Goal: Information Seeking & Learning: Learn about a topic

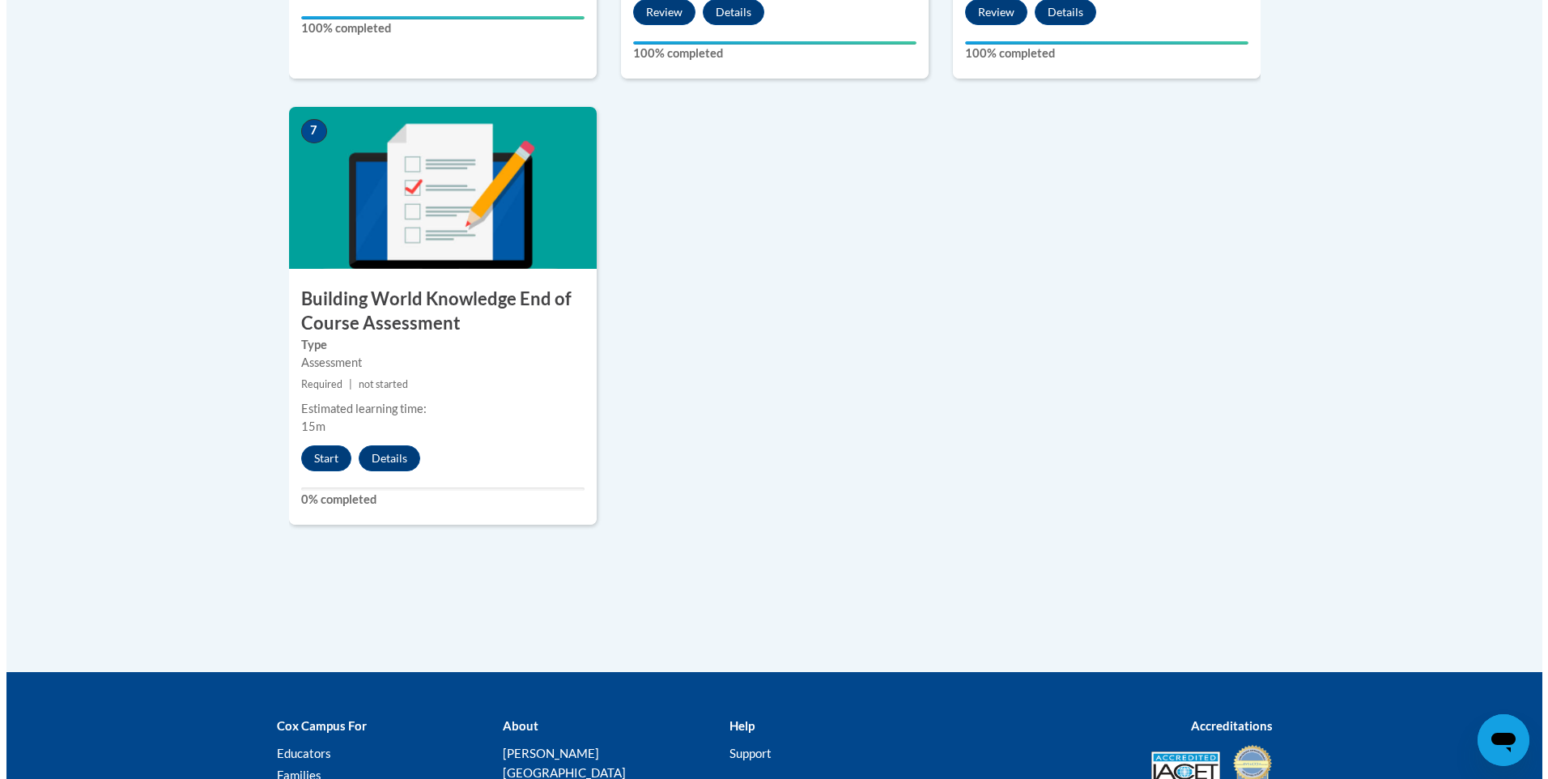
scroll to position [1329, 0]
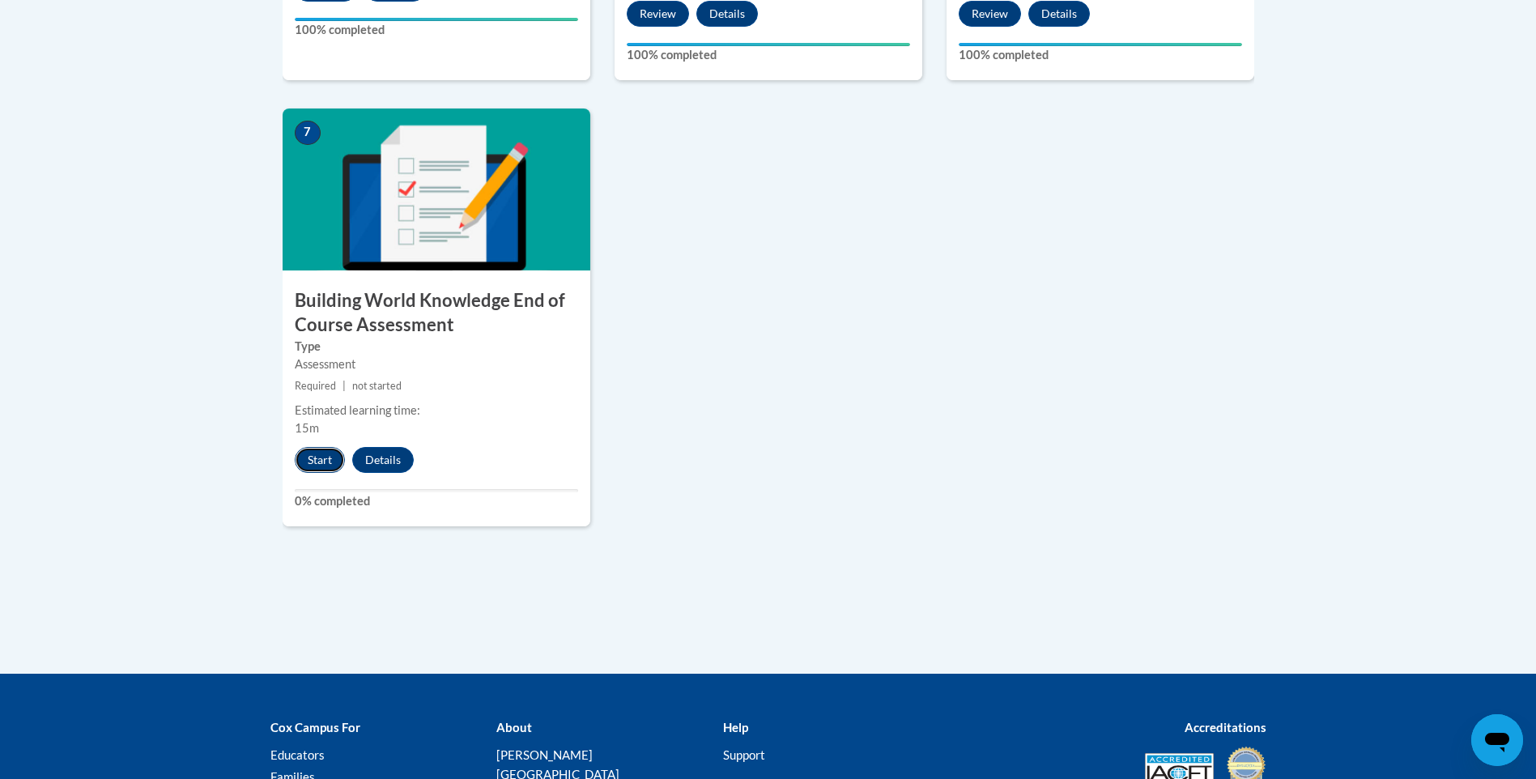
click at [316, 453] on button "Start" at bounding box center [320, 460] width 50 height 26
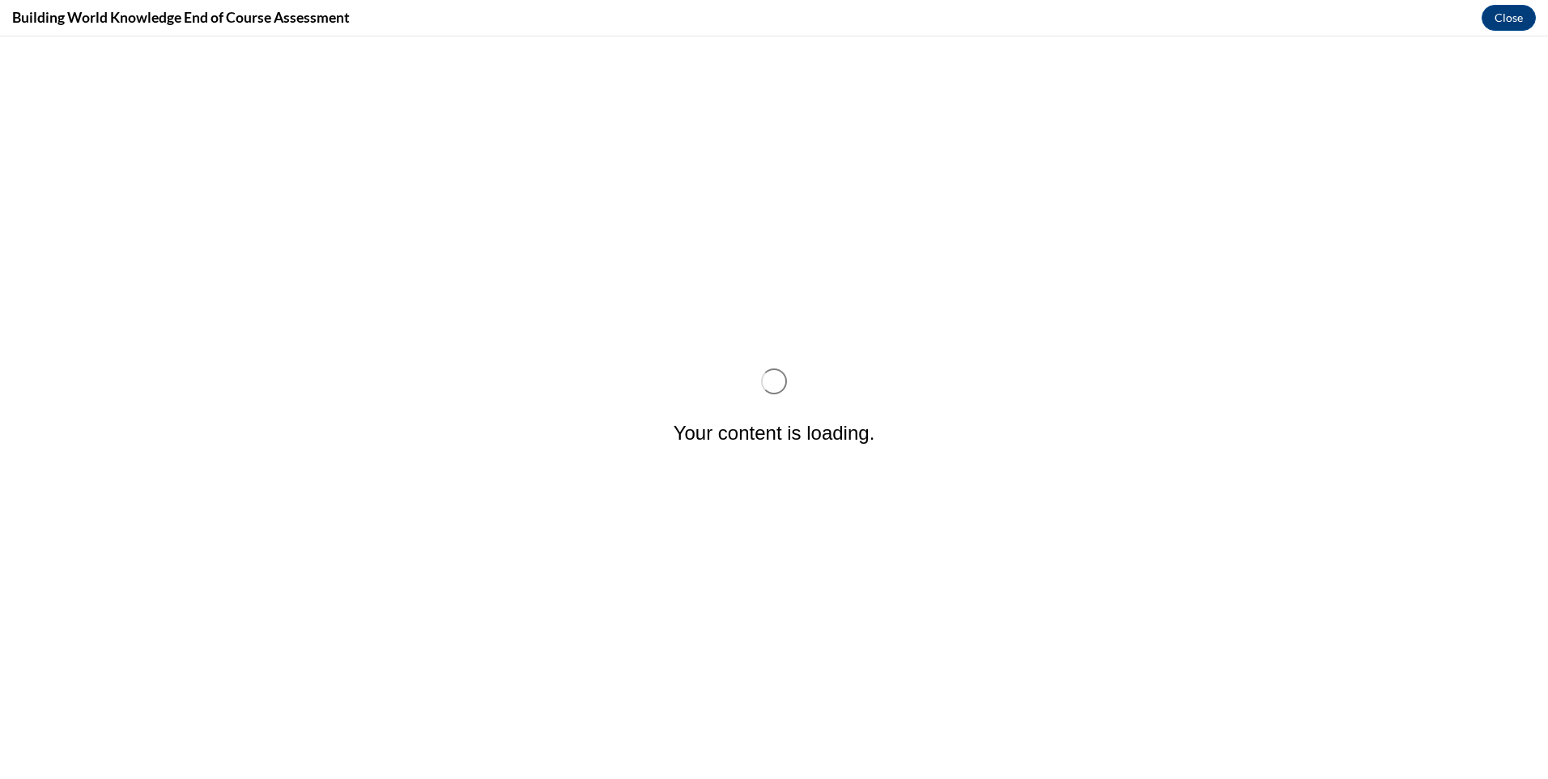
scroll to position [0, 0]
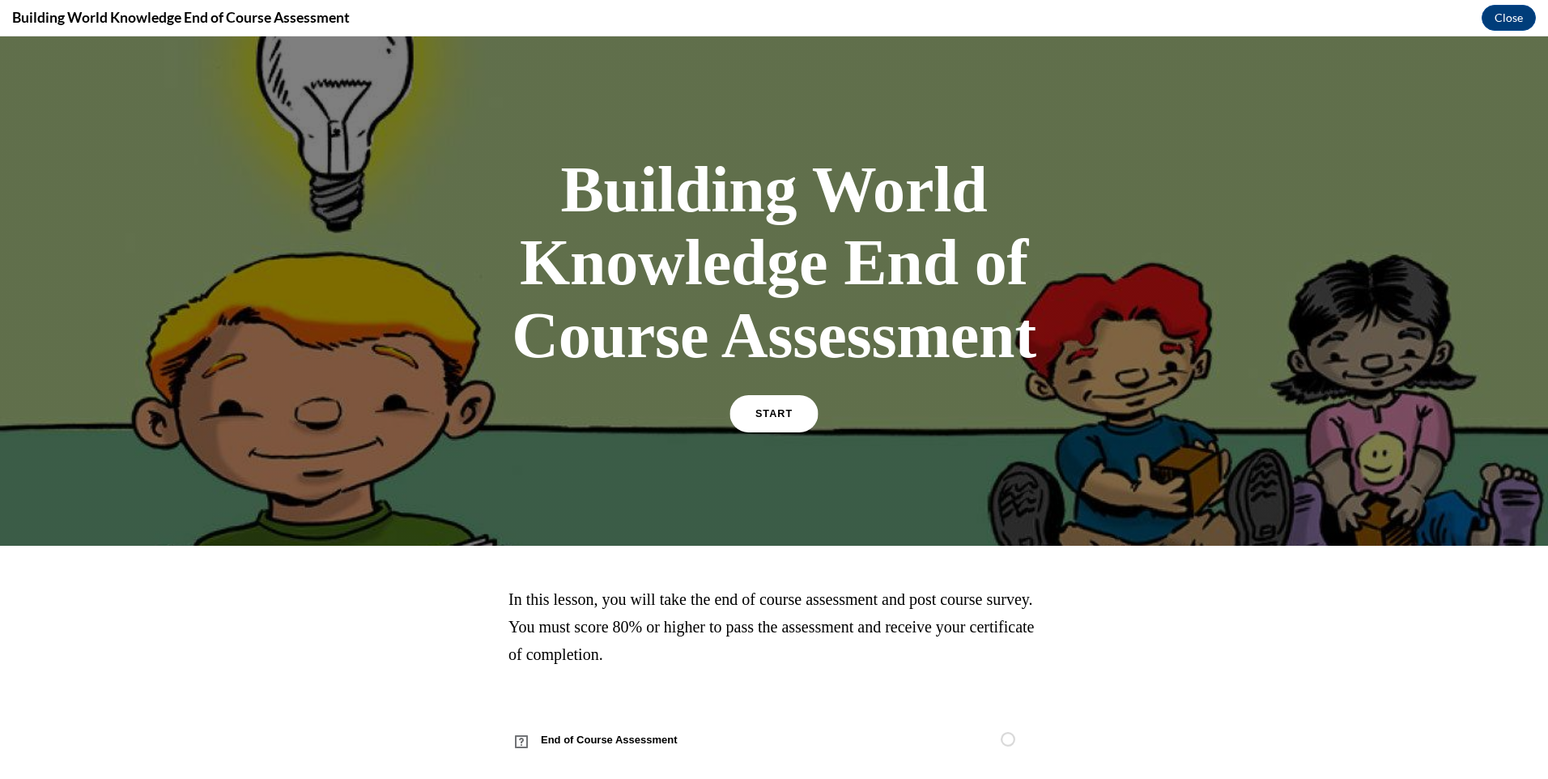
click at [774, 421] on link "START" at bounding box center [773, 413] width 88 height 37
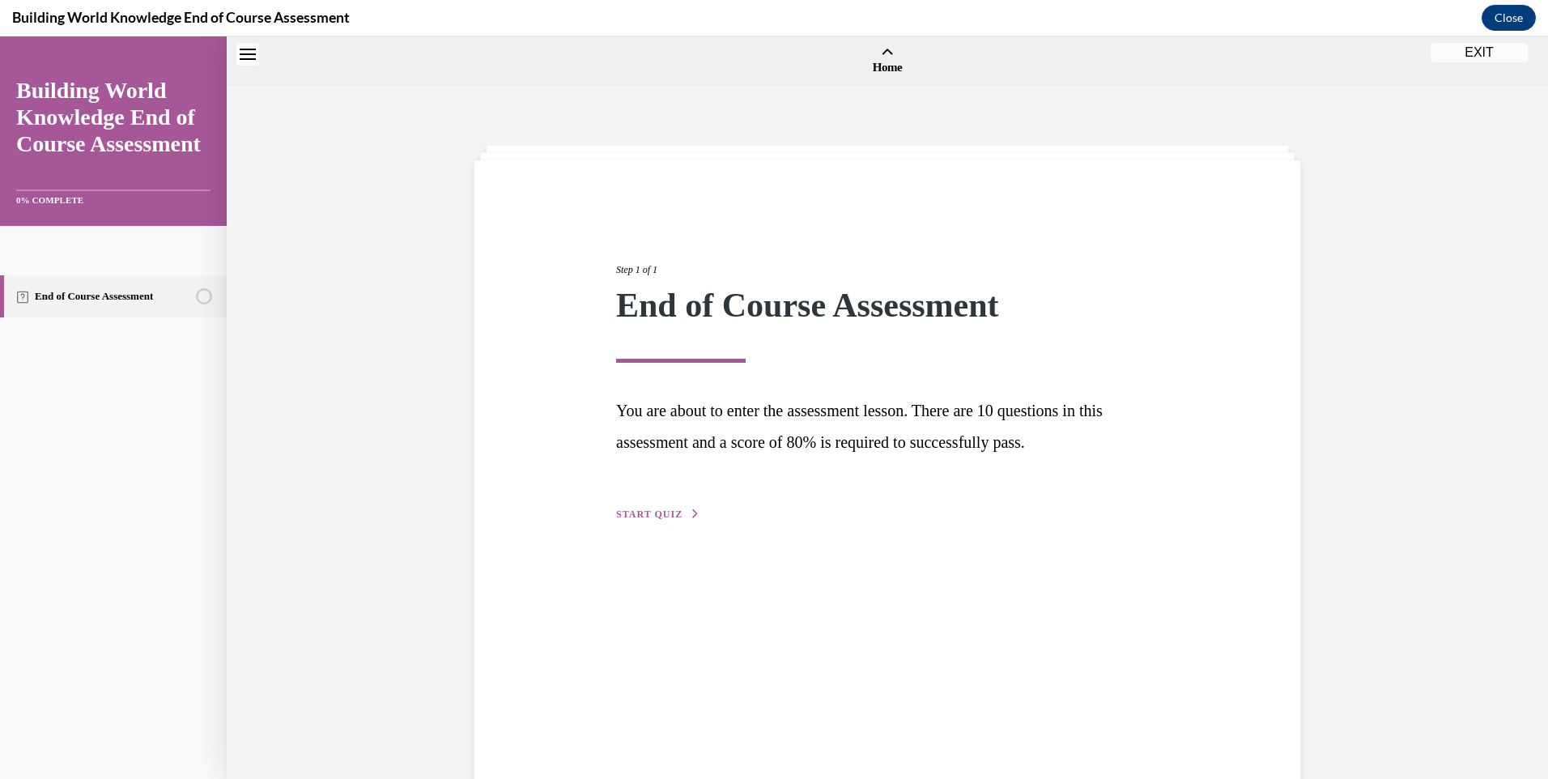
scroll to position [50, 0]
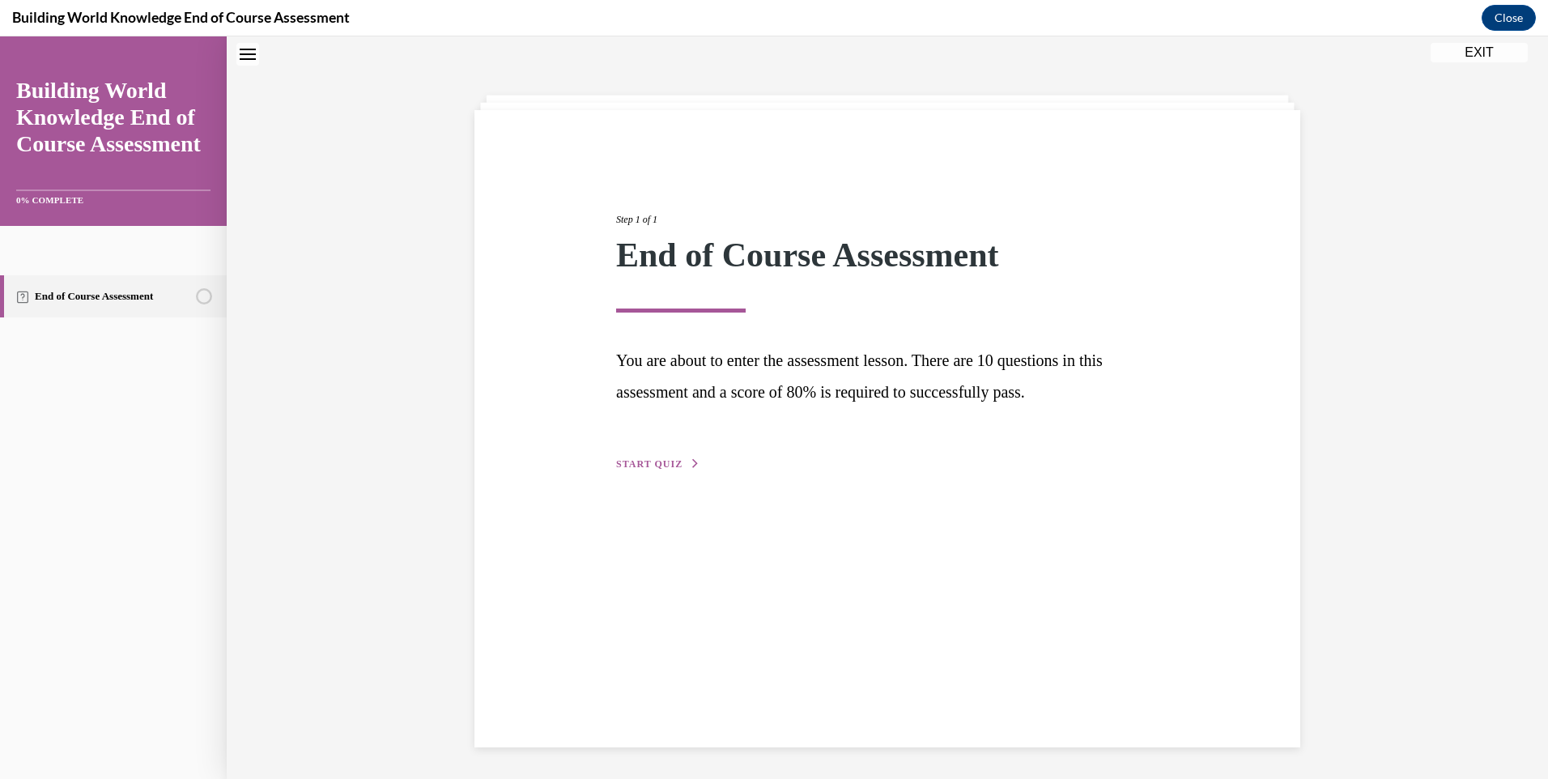
click at [669, 461] on span "START QUIZ" at bounding box center [649, 463] width 66 height 11
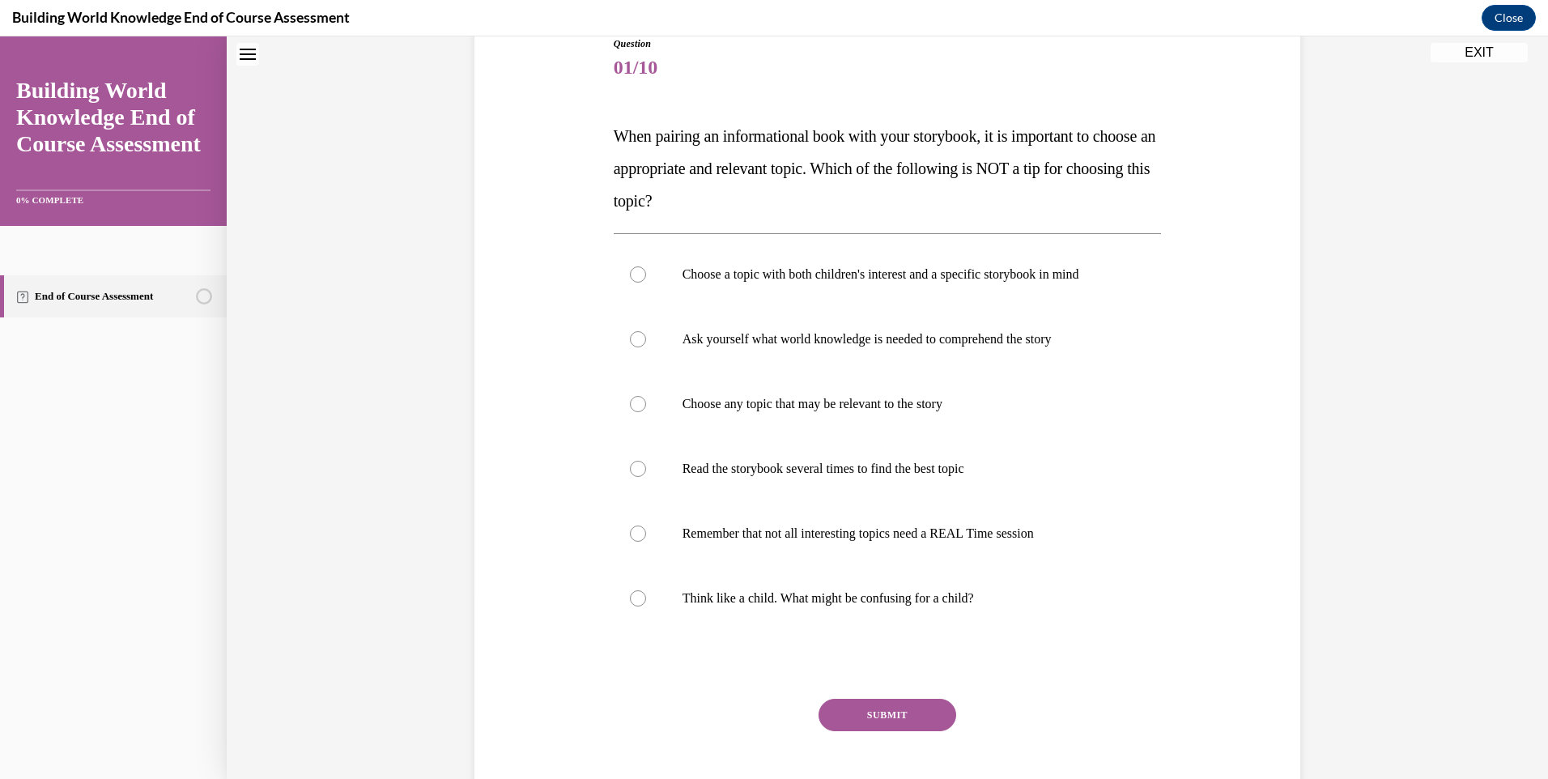
scroll to position [212, 0]
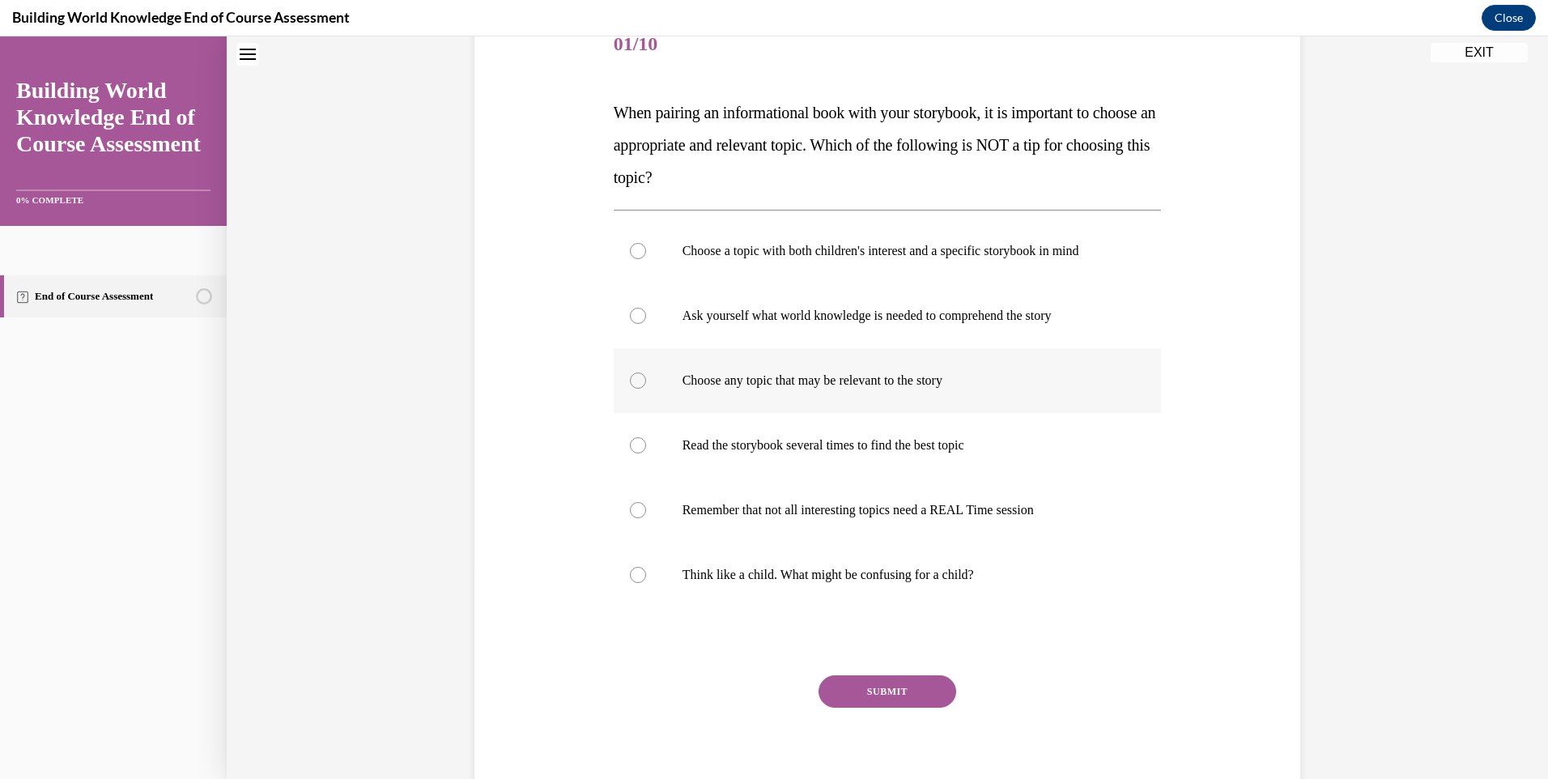
click at [981, 399] on label "Choose any topic that may be relevant to the story" at bounding box center [888, 380] width 548 height 65
click at [646, 389] on input "Choose any topic that may be relevant to the story" at bounding box center [638, 380] width 16 height 16
radio input "true"
click at [889, 687] on button "SUBMIT" at bounding box center [887, 691] width 138 height 32
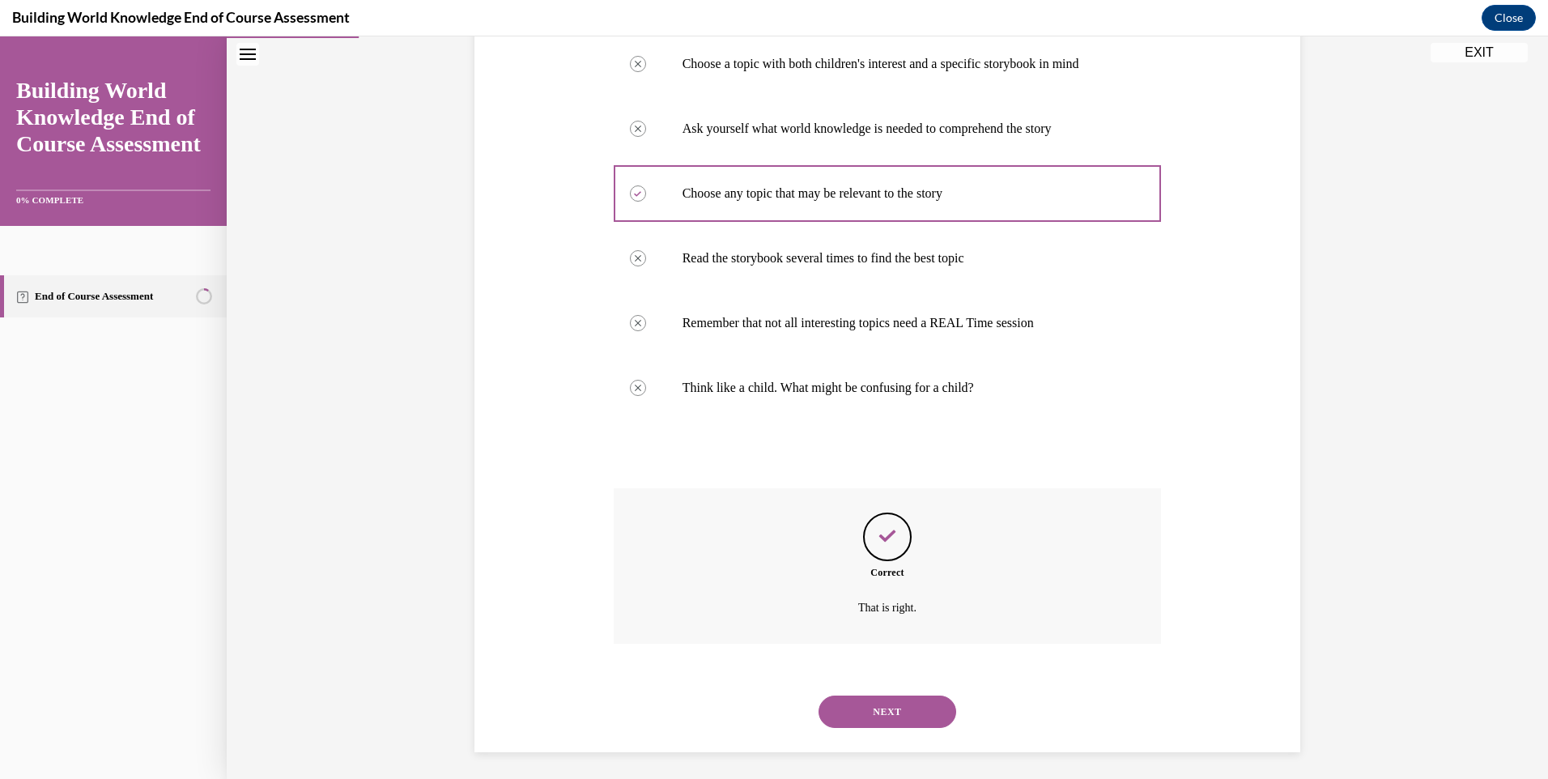
scroll to position [405, 0]
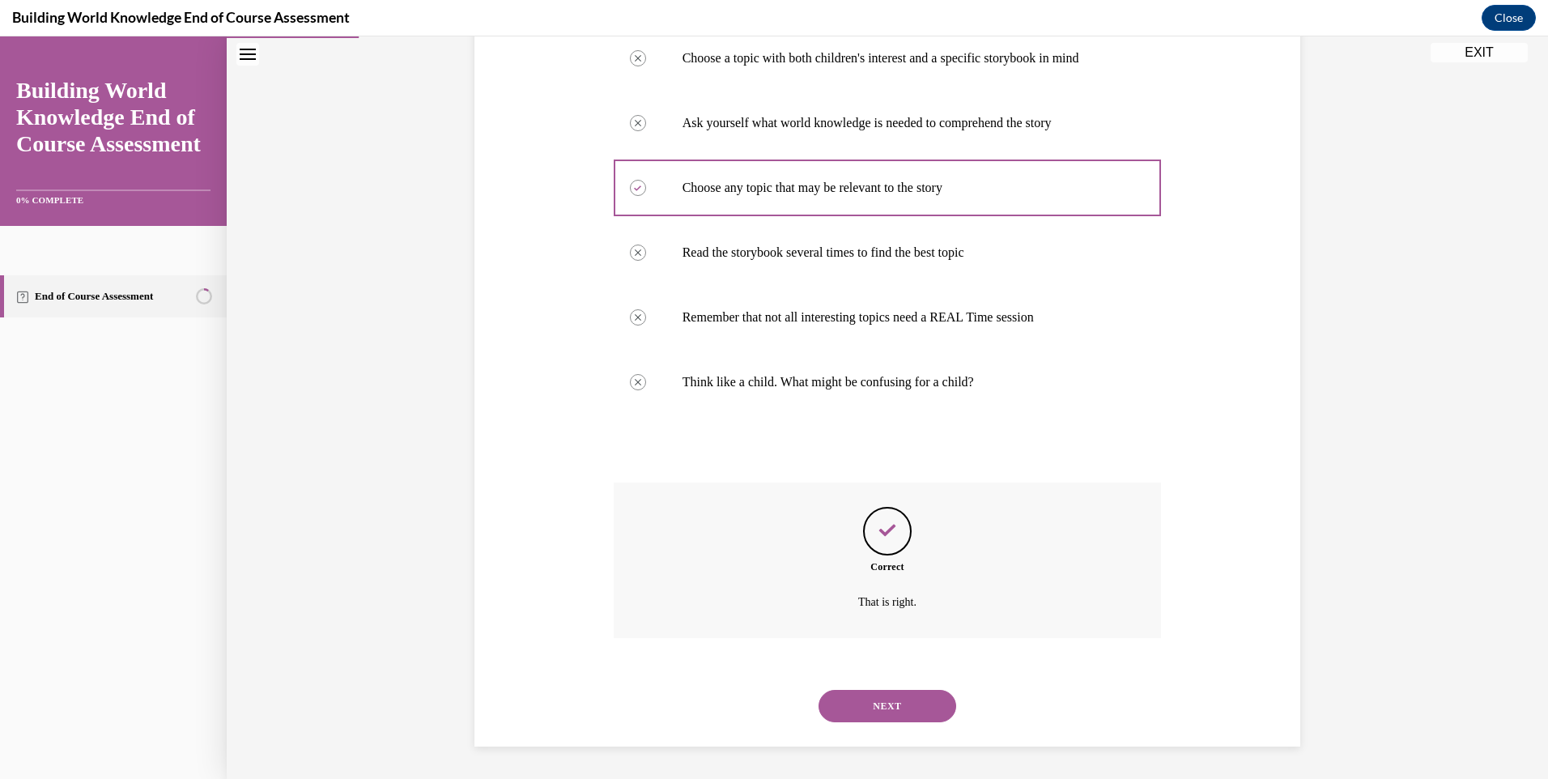
click at [898, 704] on button "NEXT" at bounding box center [887, 706] width 138 height 32
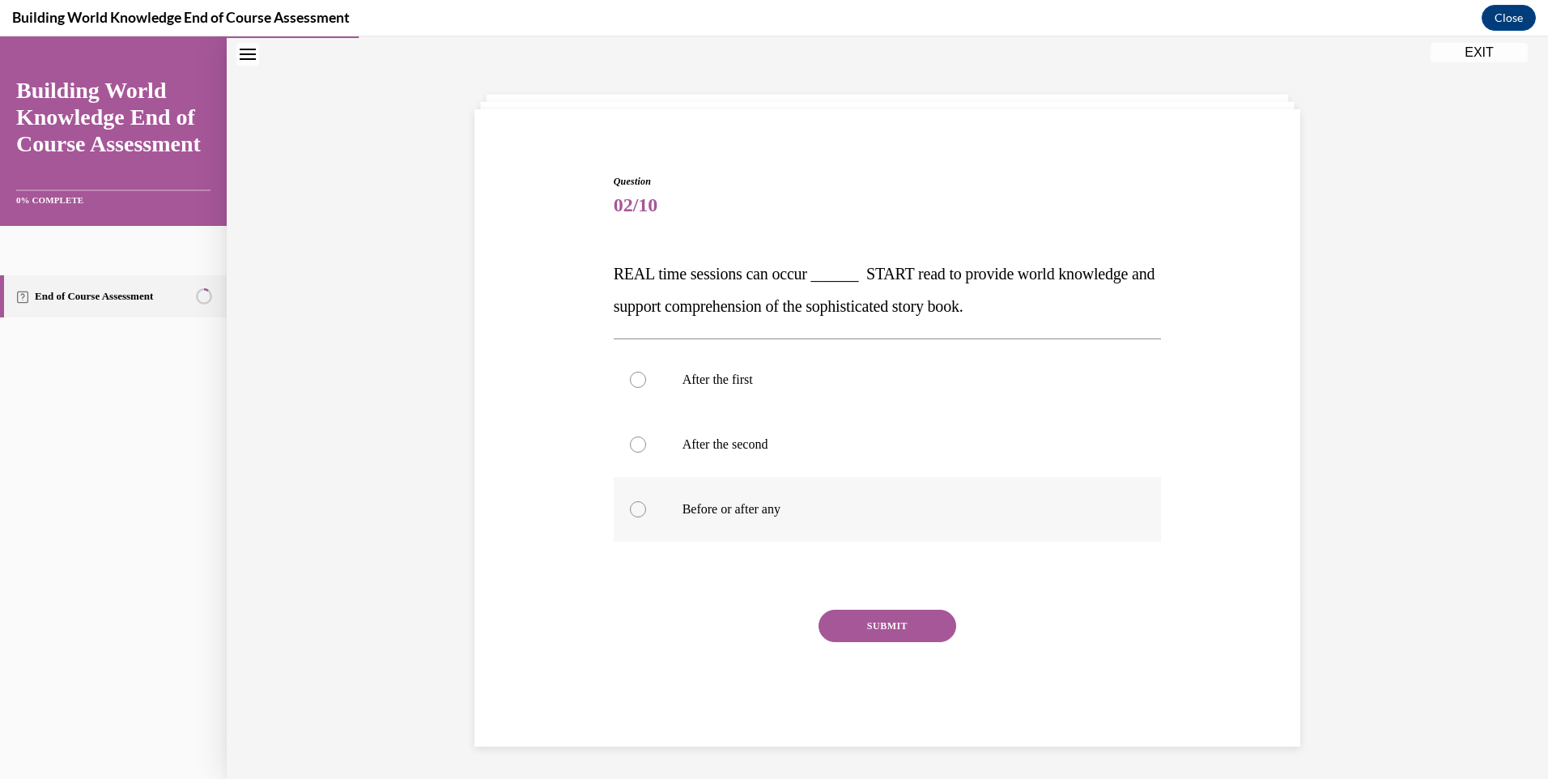
click at [797, 517] on label "Before or after any" at bounding box center [888, 509] width 548 height 65
click at [646, 517] on input "Before or after any" at bounding box center [638, 509] width 16 height 16
radio input "true"
click at [886, 614] on button "SUBMIT" at bounding box center [887, 626] width 138 height 32
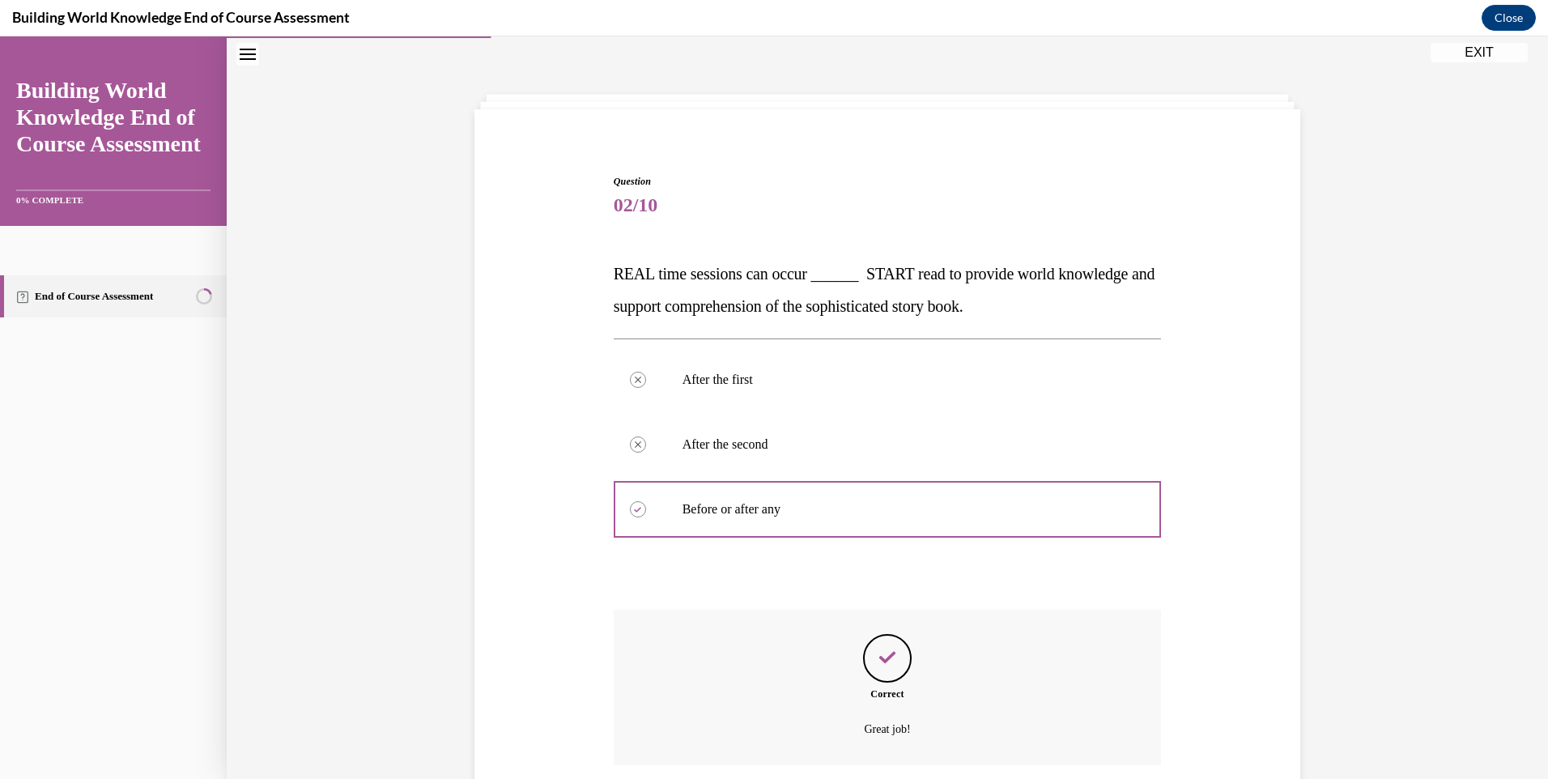
scroll to position [178, 0]
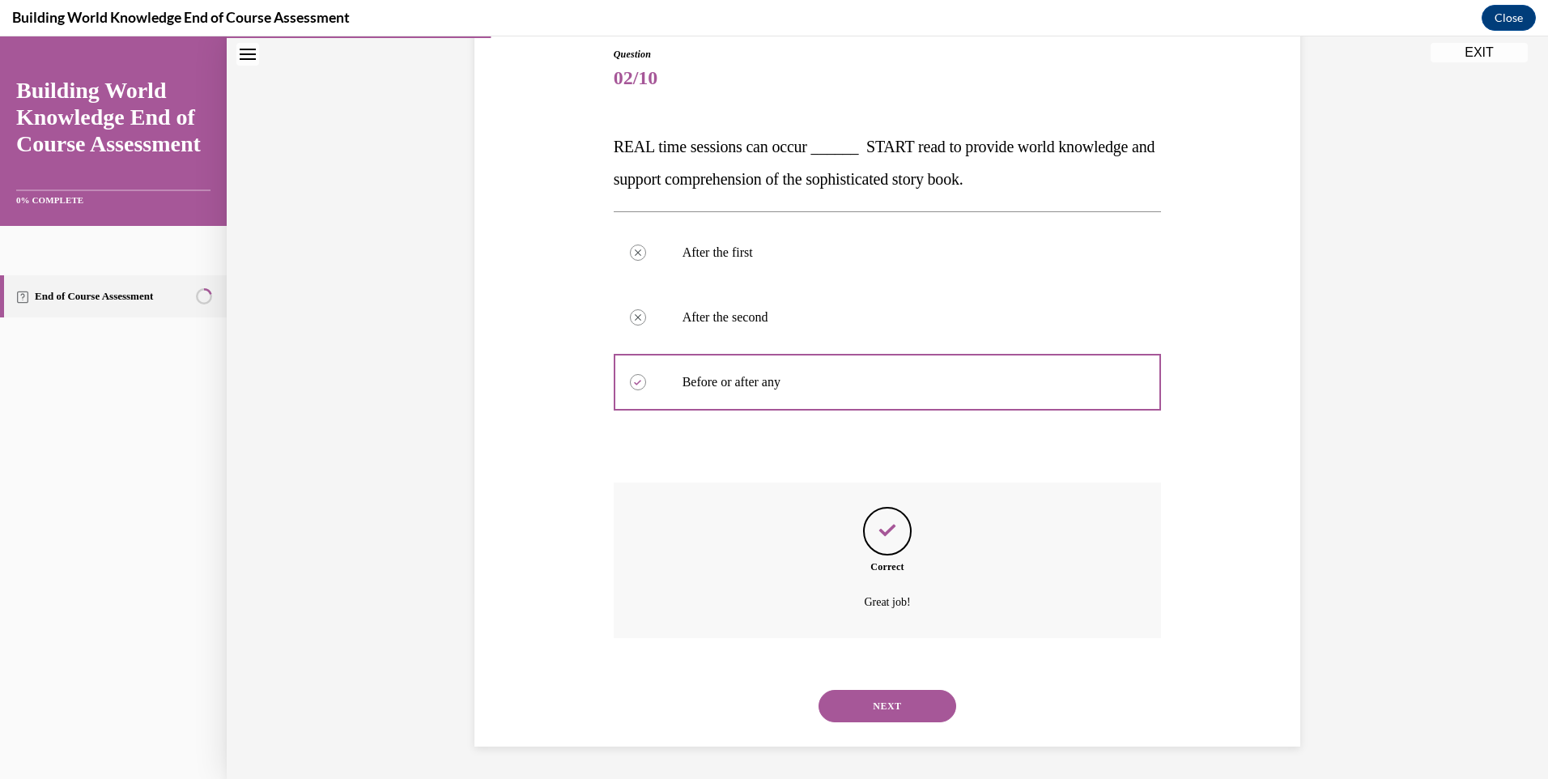
click at [880, 716] on button "NEXT" at bounding box center [887, 706] width 138 height 32
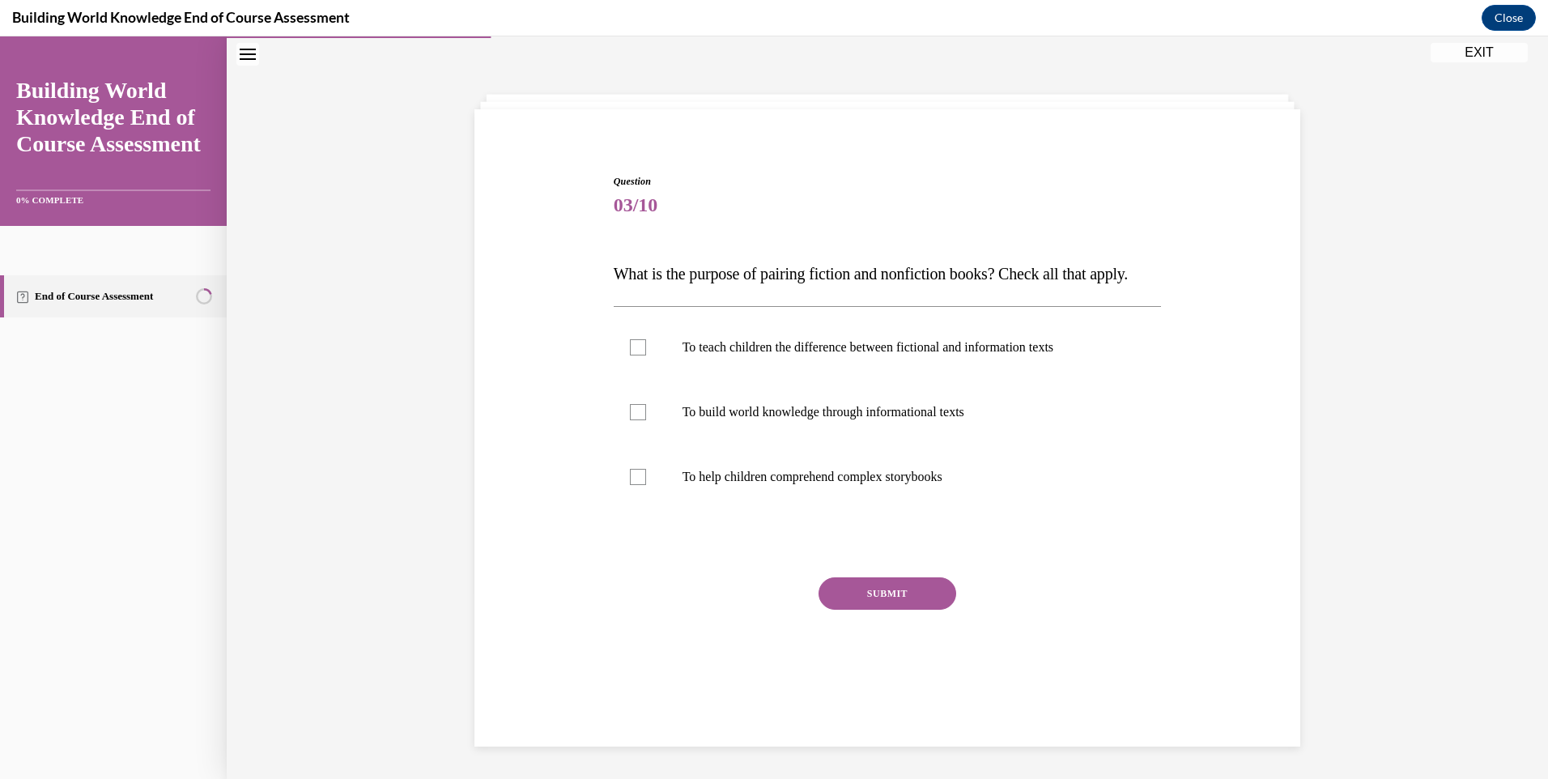
scroll to position [51, 0]
click at [868, 355] on p "To teach children the difference between fictional and information texts" at bounding box center [901, 347] width 439 height 16
click at [646, 355] on input "To teach children the difference between fictional and information texts" at bounding box center [638, 347] width 16 height 16
checkbox input "true"
click at [838, 420] on p "To build world knowledge through informational texts" at bounding box center [901, 412] width 439 height 16
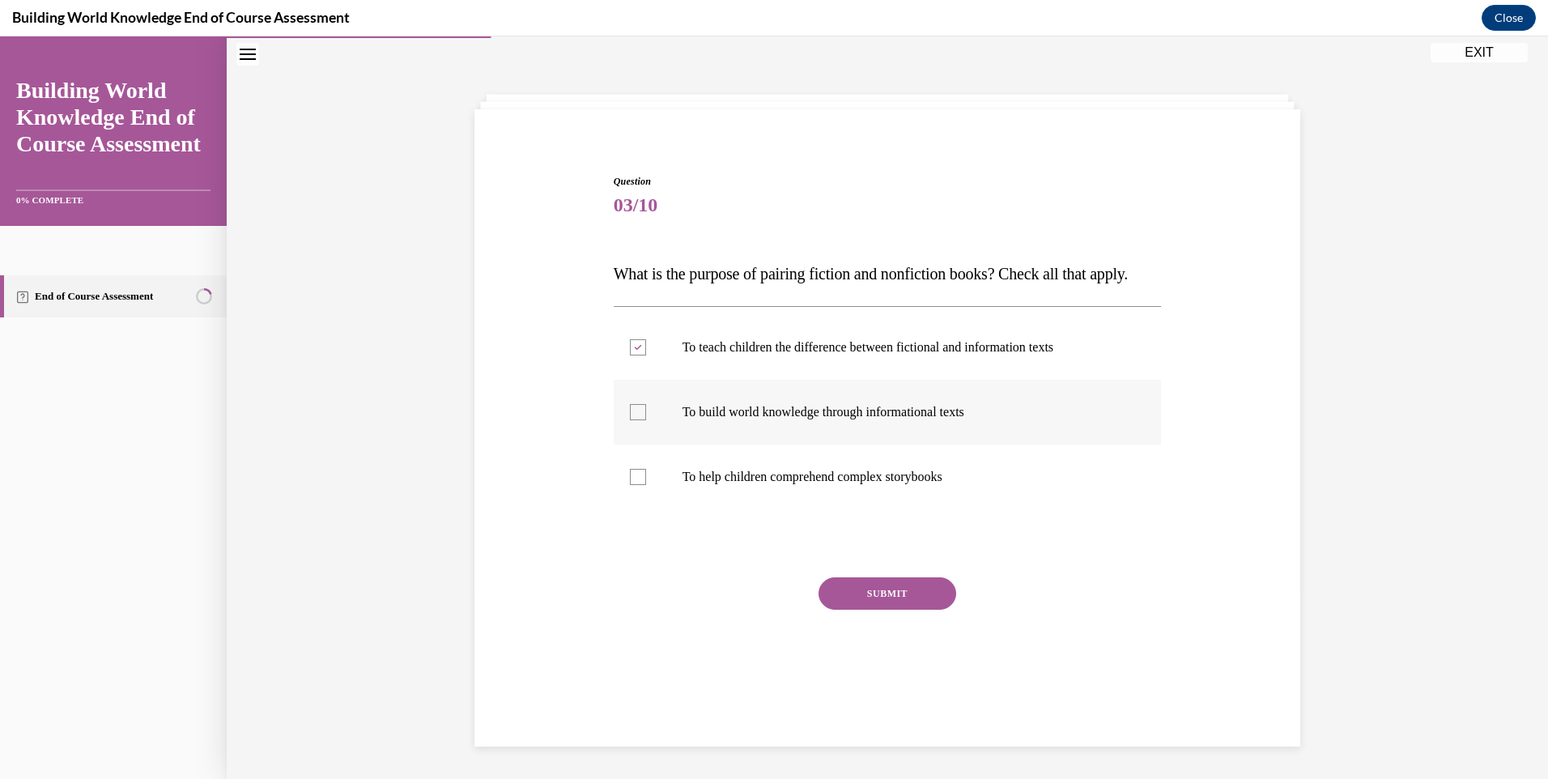
click at [646, 420] on input "To build world knowledge through informational texts" at bounding box center [638, 412] width 16 height 16
checkbox input "true"
click at [868, 610] on button "SUBMIT" at bounding box center [887, 593] width 138 height 32
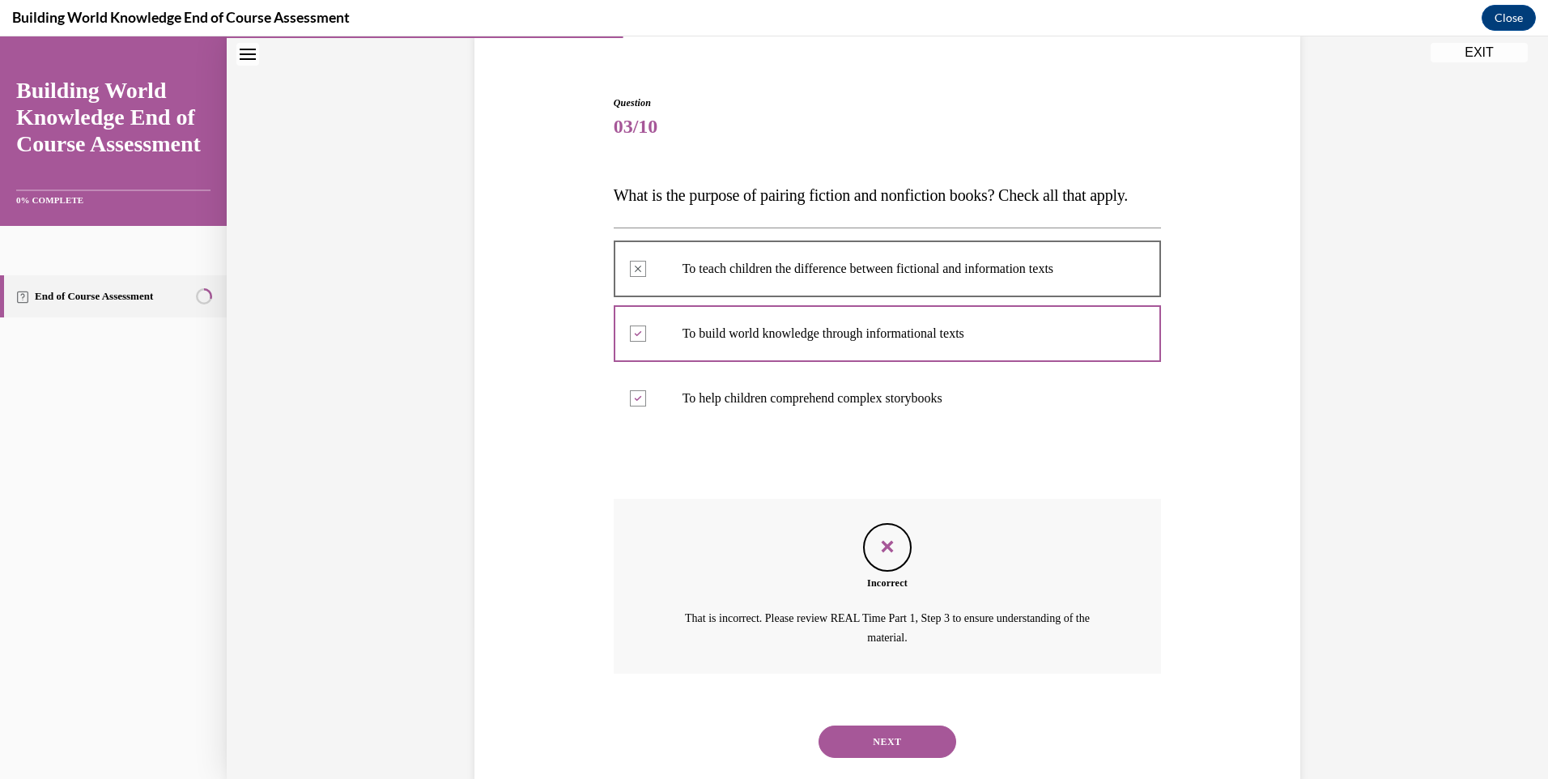
scroll to position [198, 0]
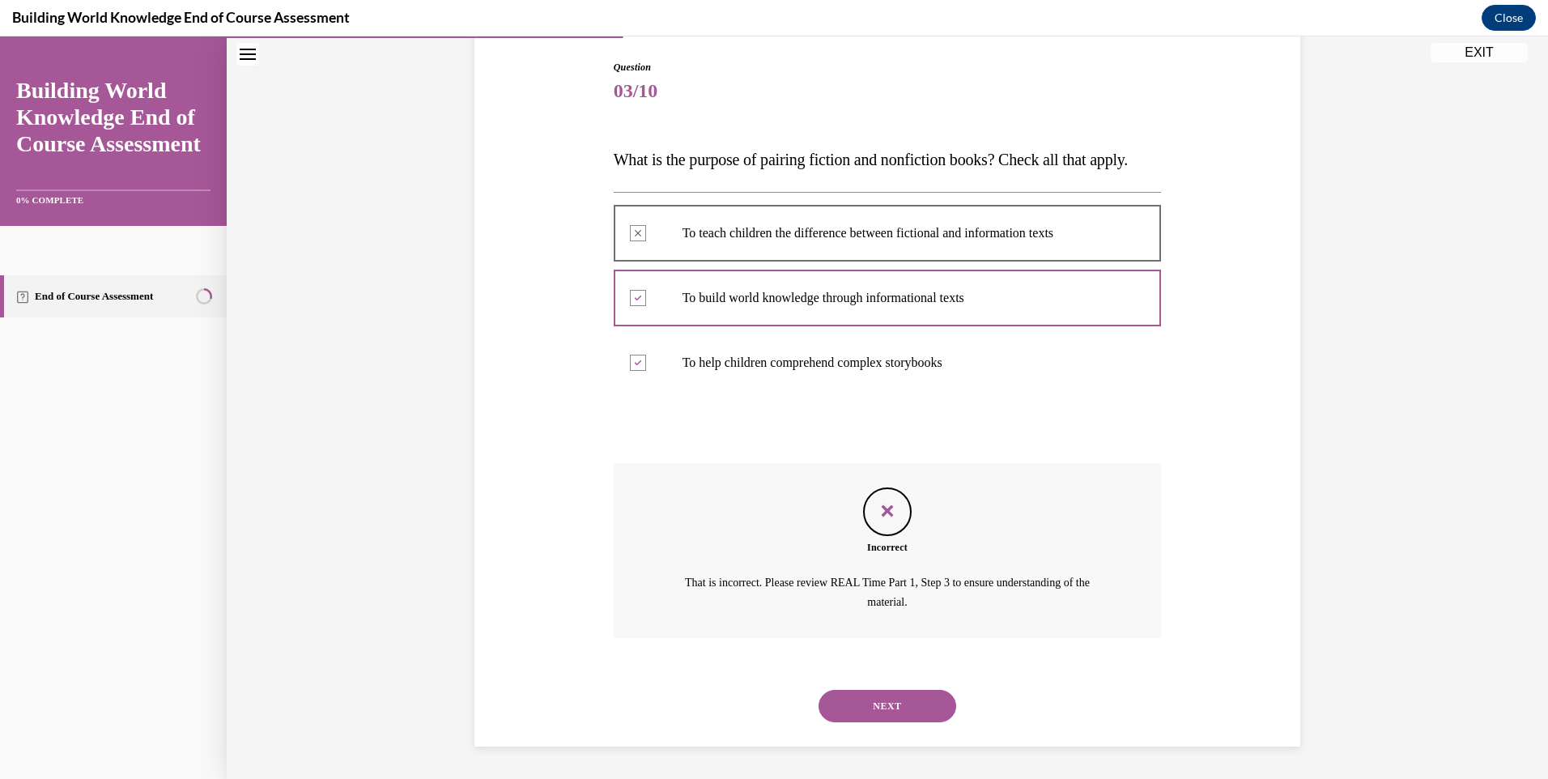
click at [876, 700] on button "NEXT" at bounding box center [887, 706] width 138 height 32
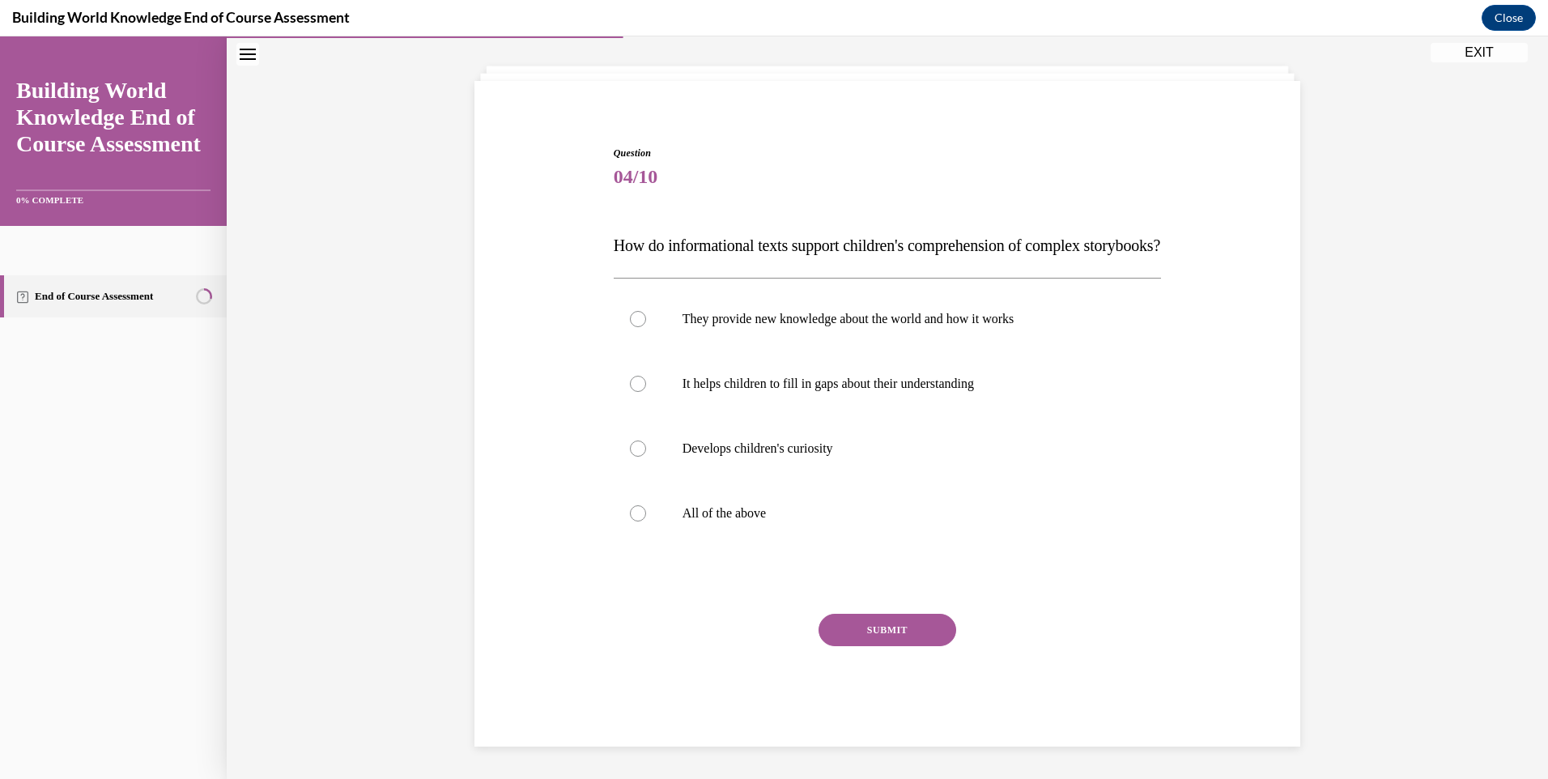
scroll to position [112, 0]
click at [797, 526] on label "All of the above" at bounding box center [888, 513] width 548 height 65
click at [646, 521] on input "All of the above" at bounding box center [638, 513] width 16 height 16
radio input "true"
click at [875, 636] on button "SUBMIT" at bounding box center [887, 630] width 138 height 32
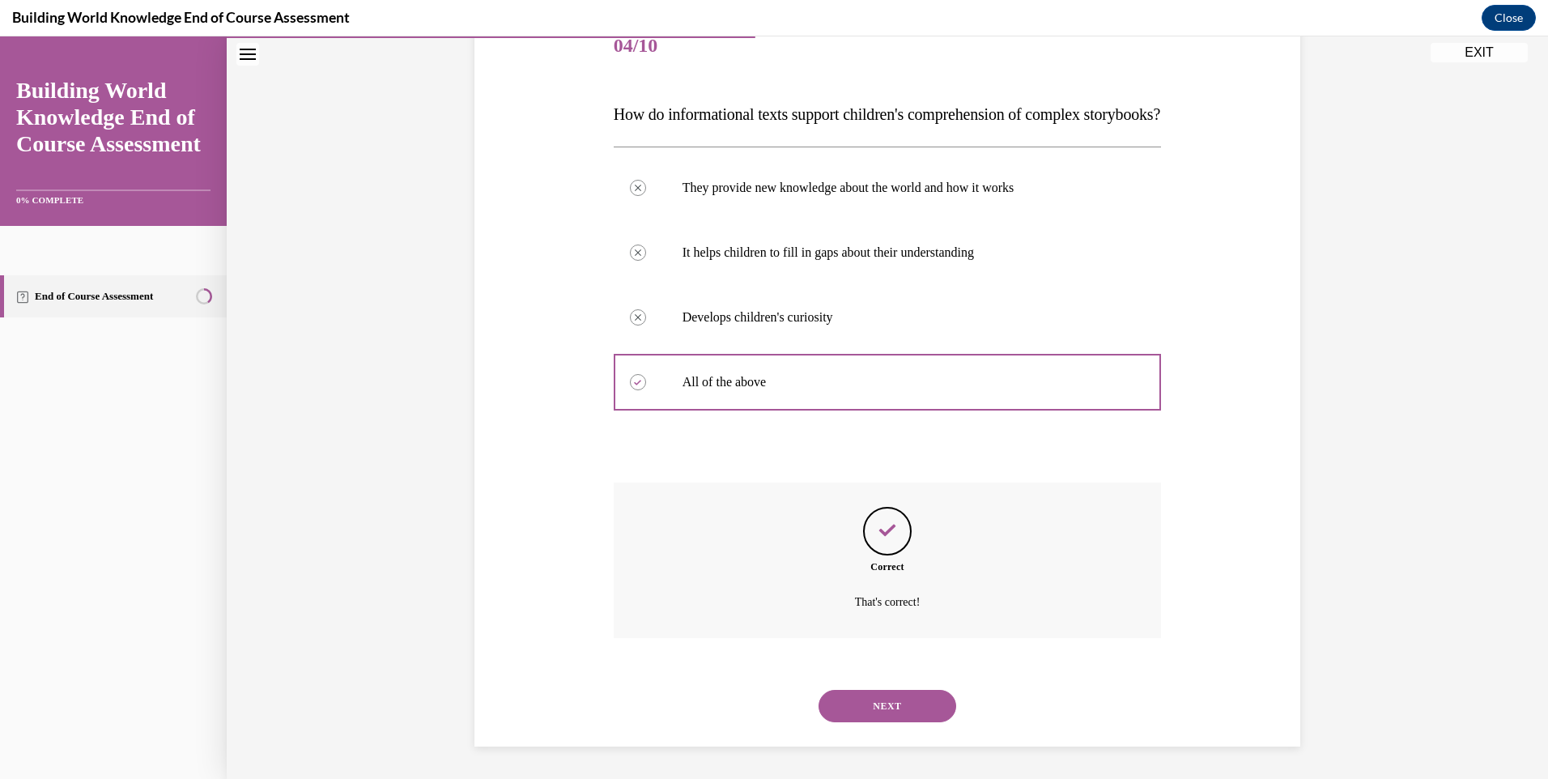
click at [866, 711] on button "NEXT" at bounding box center [887, 706] width 138 height 32
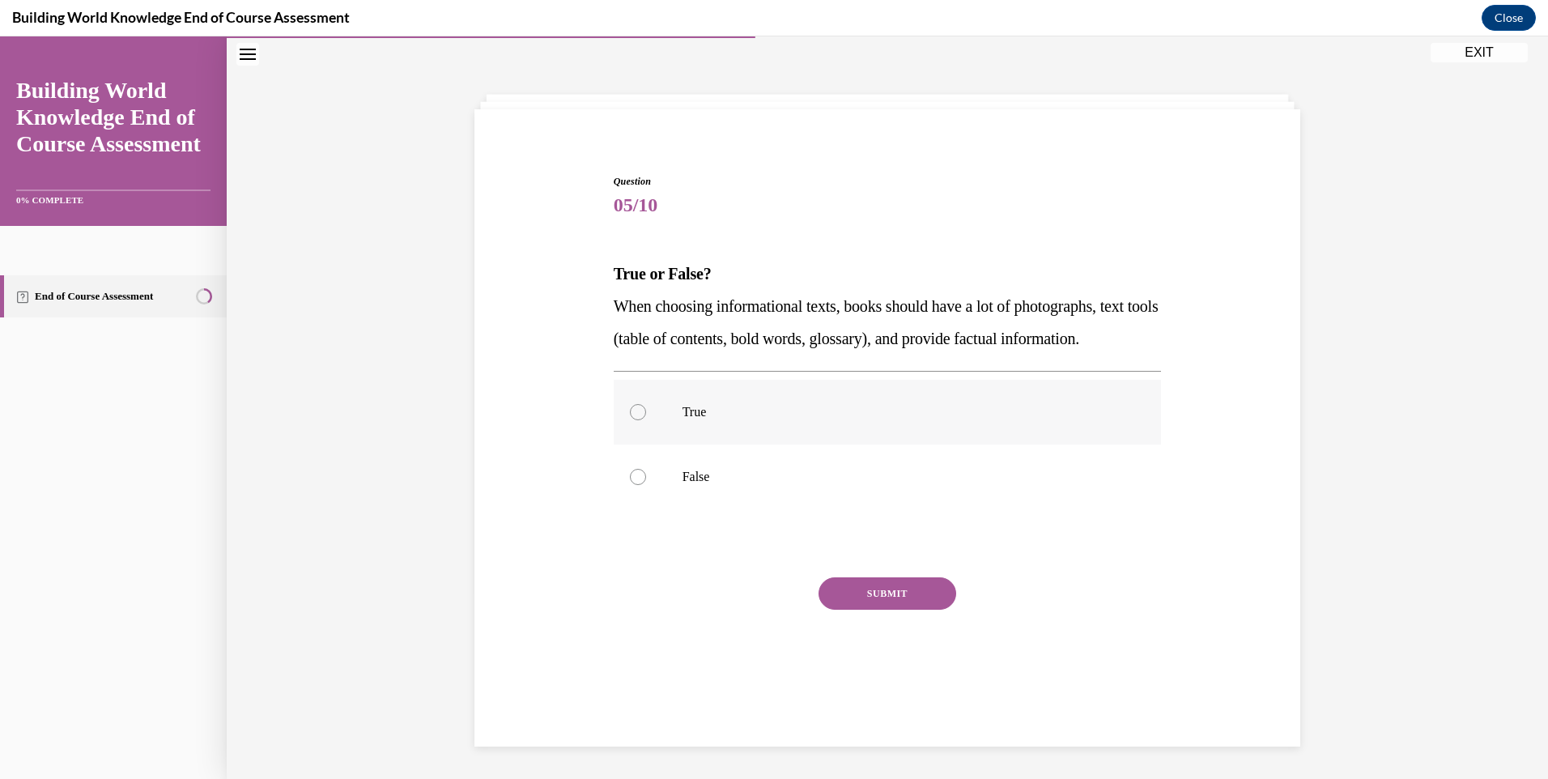
click at [812, 444] on label "True" at bounding box center [888, 412] width 548 height 65
click at [646, 420] on input "True" at bounding box center [638, 412] width 16 height 16
radio input "true"
click at [885, 610] on button "SUBMIT" at bounding box center [887, 593] width 138 height 32
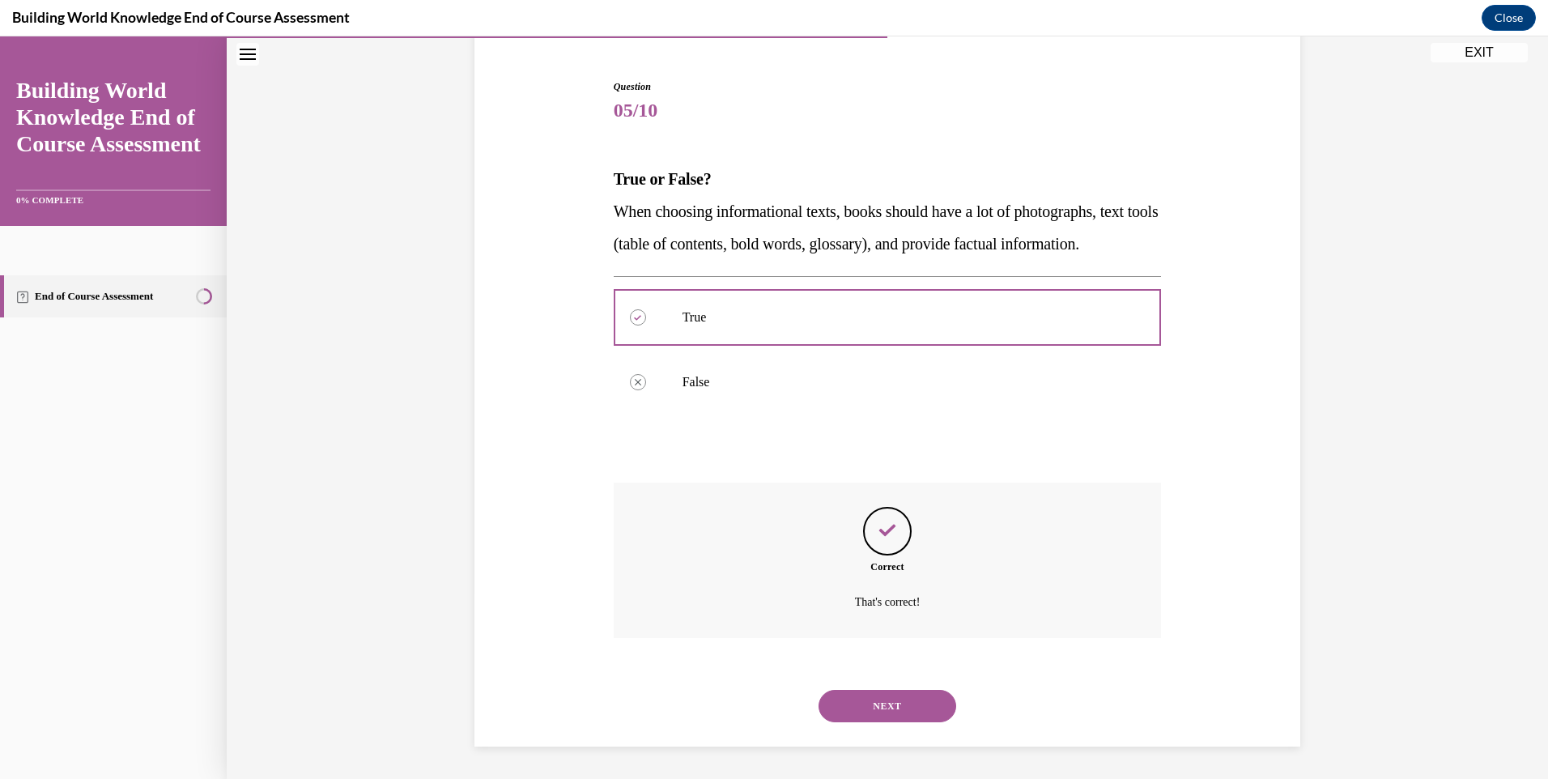
scroll to position [178, 0]
click at [895, 696] on button "NEXT" at bounding box center [887, 706] width 138 height 32
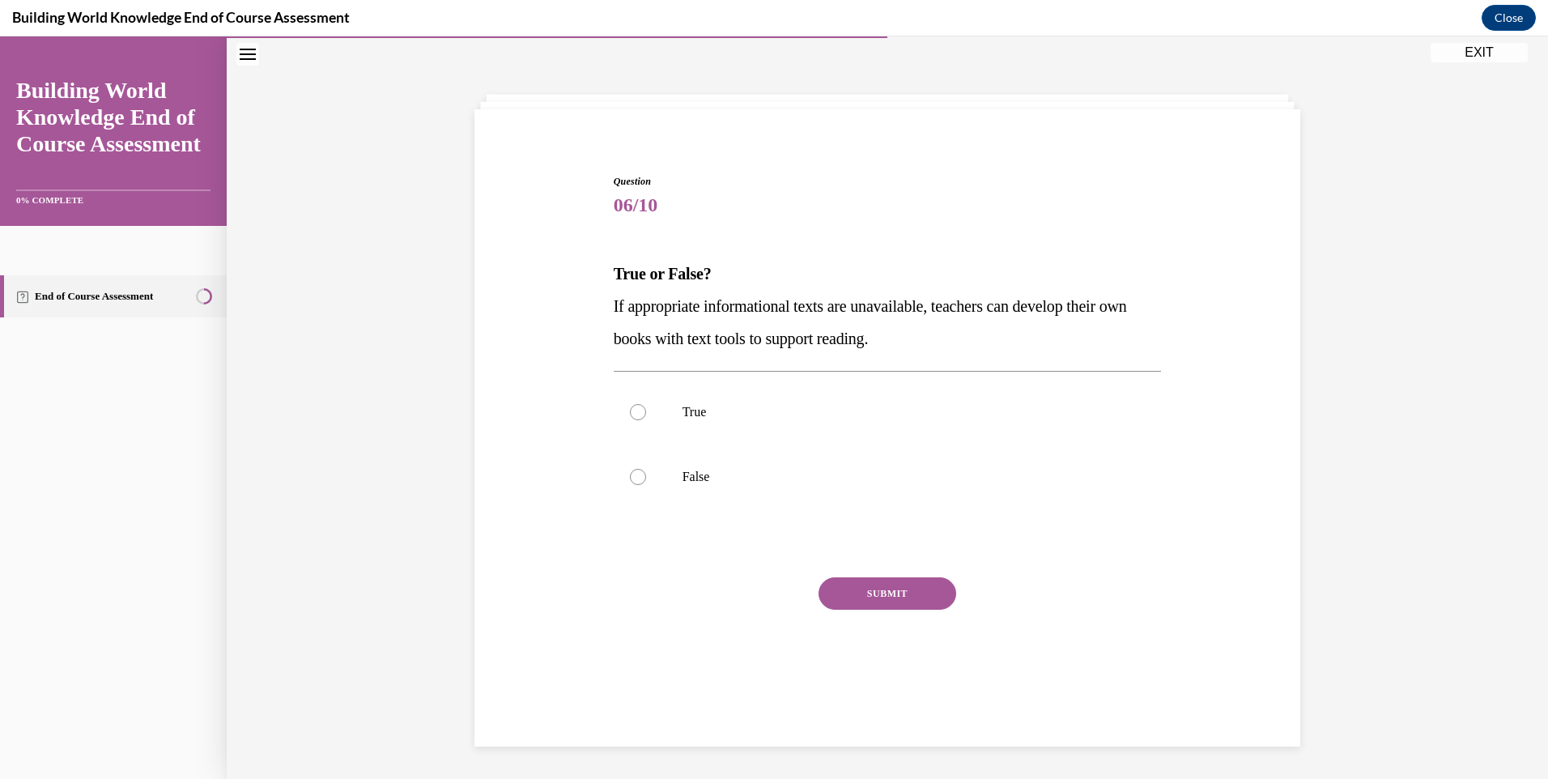
scroll to position [51, 0]
click at [847, 413] on p "True" at bounding box center [901, 412] width 439 height 16
click at [646, 413] on input "True" at bounding box center [638, 412] width 16 height 16
radio input "true"
click at [907, 579] on button "SUBMIT" at bounding box center [887, 593] width 138 height 32
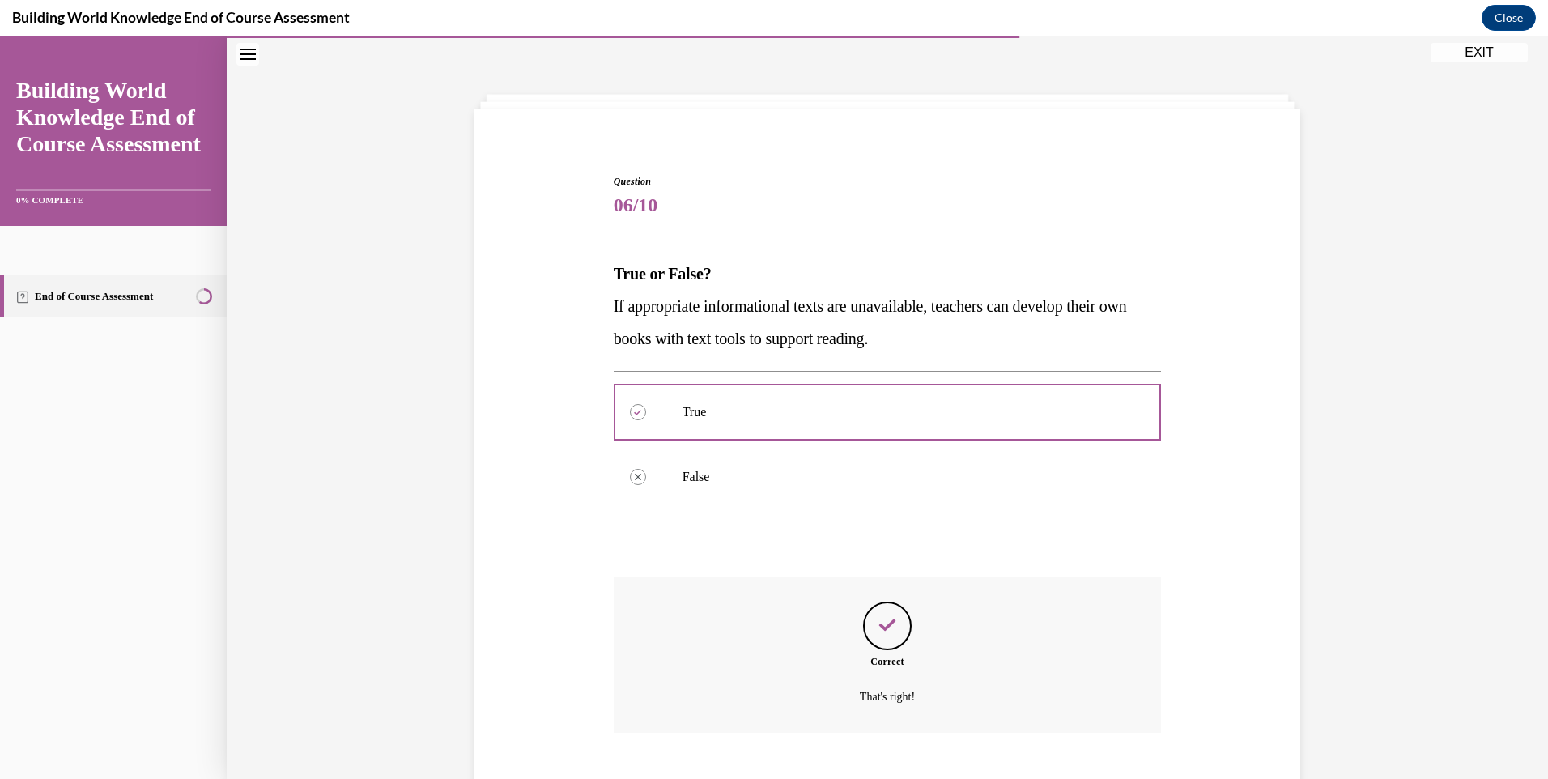
scroll to position [146, 0]
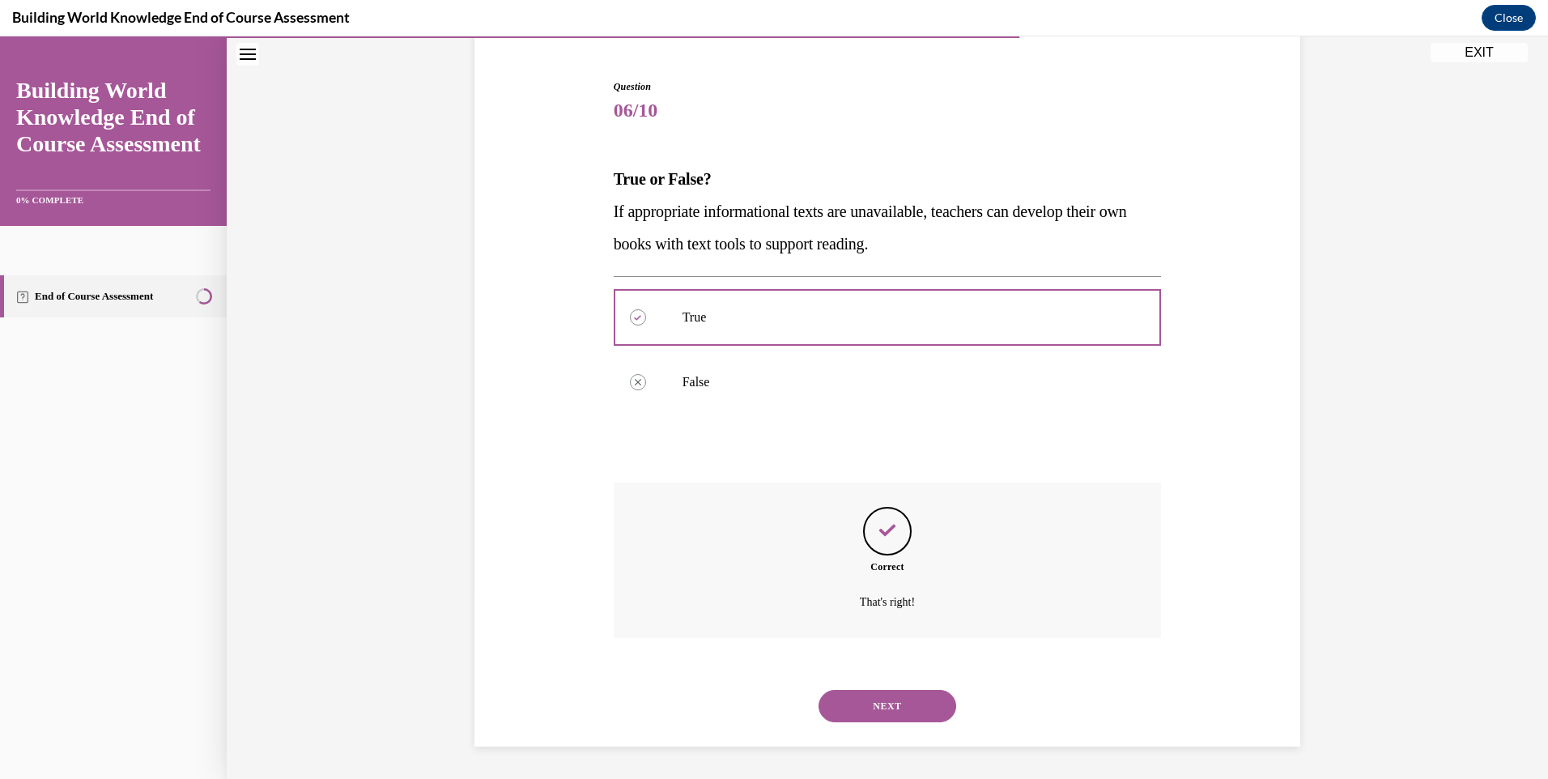
click at [900, 698] on button "NEXT" at bounding box center [887, 706] width 138 height 32
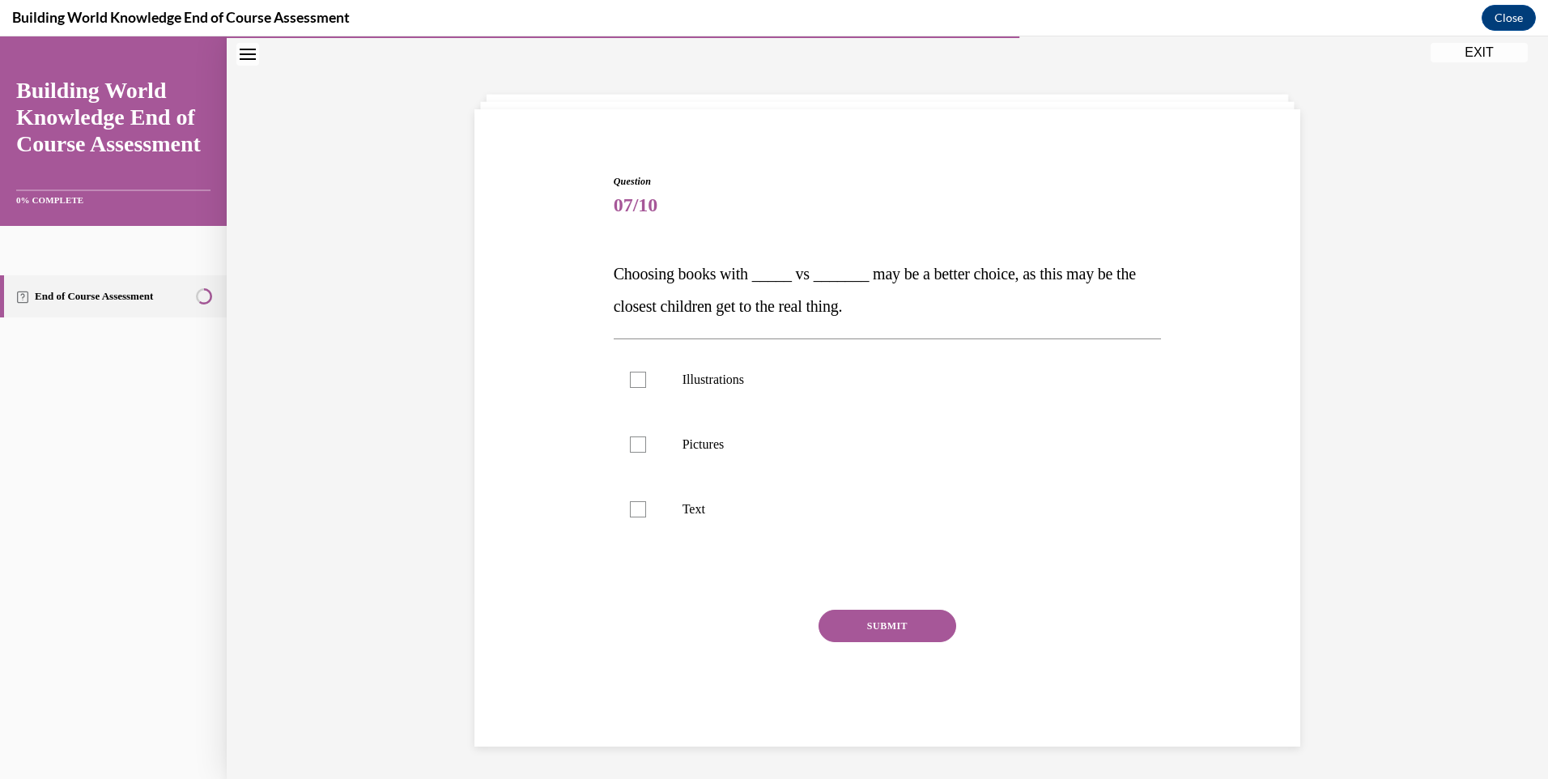
scroll to position [51, 0]
click at [724, 465] on label "Pictures" at bounding box center [888, 444] width 548 height 65
click at [646, 453] on input "Pictures" at bounding box center [638, 444] width 16 height 16
checkbox input "true"
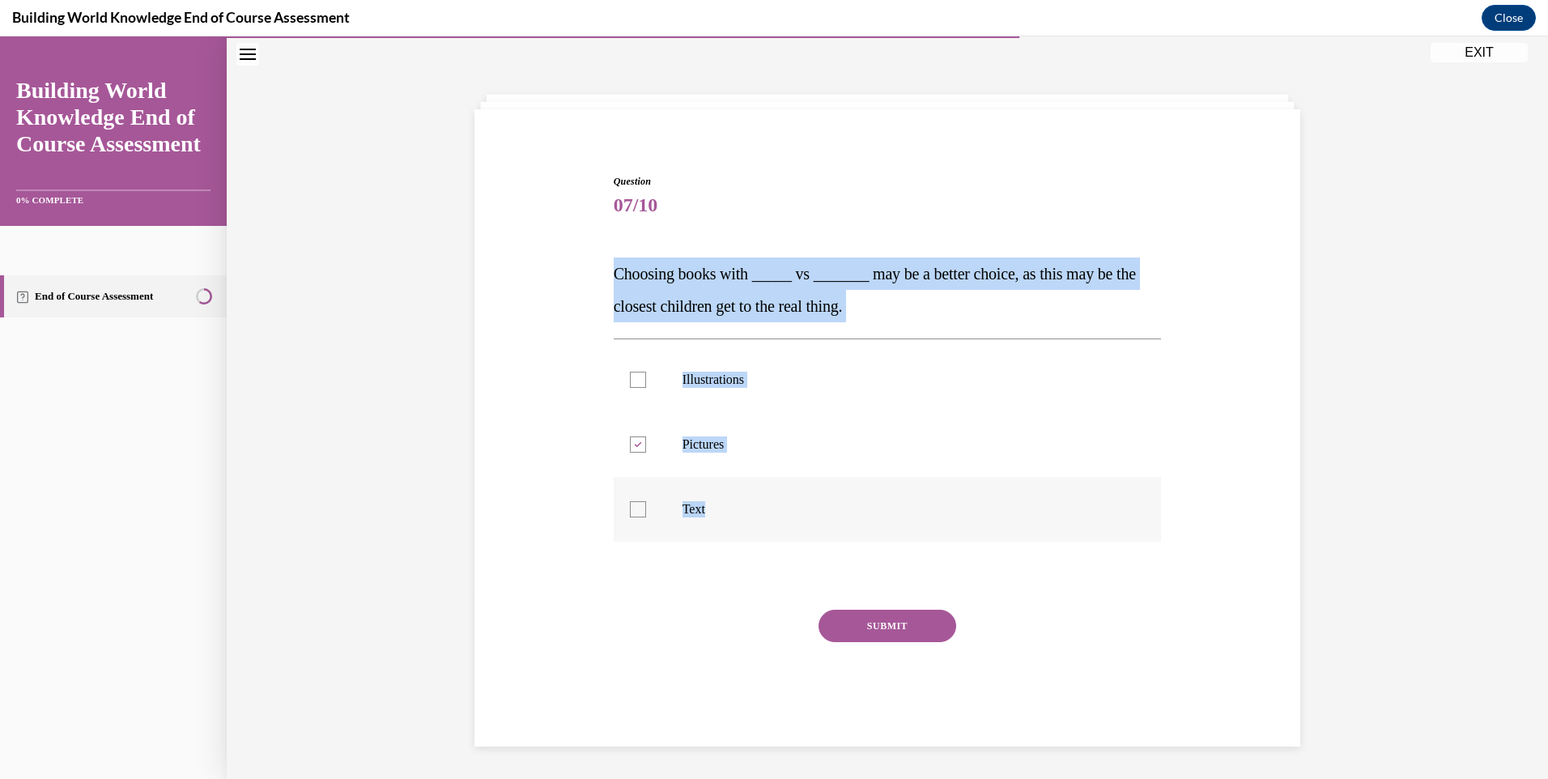
drag, startPoint x: 606, startPoint y: 274, endPoint x: 848, endPoint y: 502, distance: 332.7
click at [848, 502] on div "Question 07/10 Choosing books with _____ vs _______ may be a better choice, as …" at bounding box center [888, 446] width 556 height 593
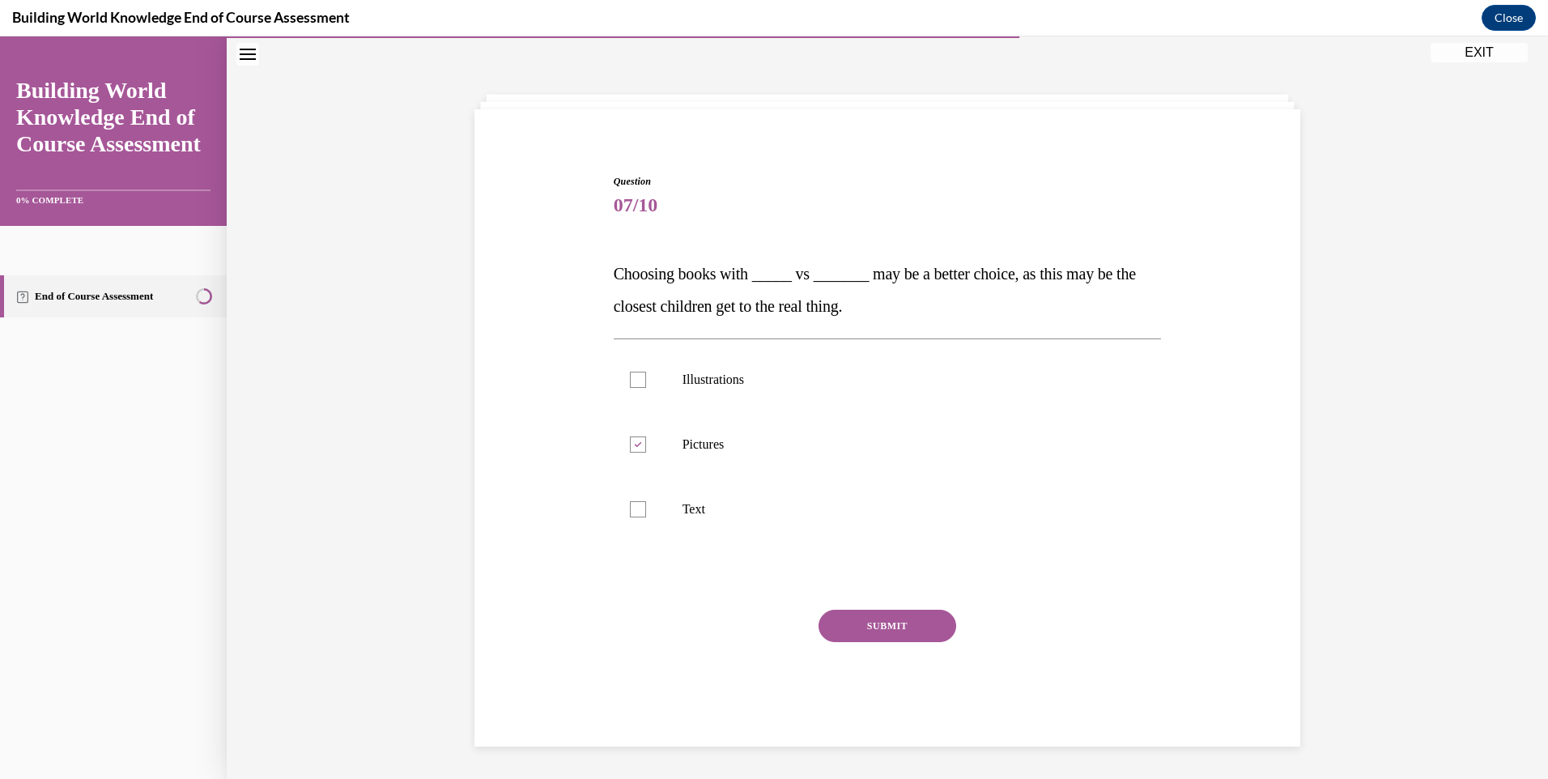
drag, startPoint x: 491, startPoint y: 639, endPoint x: 577, endPoint y: 536, distance: 133.9
click at [492, 639] on div "Question 07/10 Choosing books with _____ vs _______ may be a better choice, as …" at bounding box center [887, 433] width 834 height 617
click at [632, 393] on label "Illustrations" at bounding box center [888, 379] width 548 height 65
click at [632, 388] on input "Illustrations" at bounding box center [638, 380] width 16 height 16
checkbox input "true"
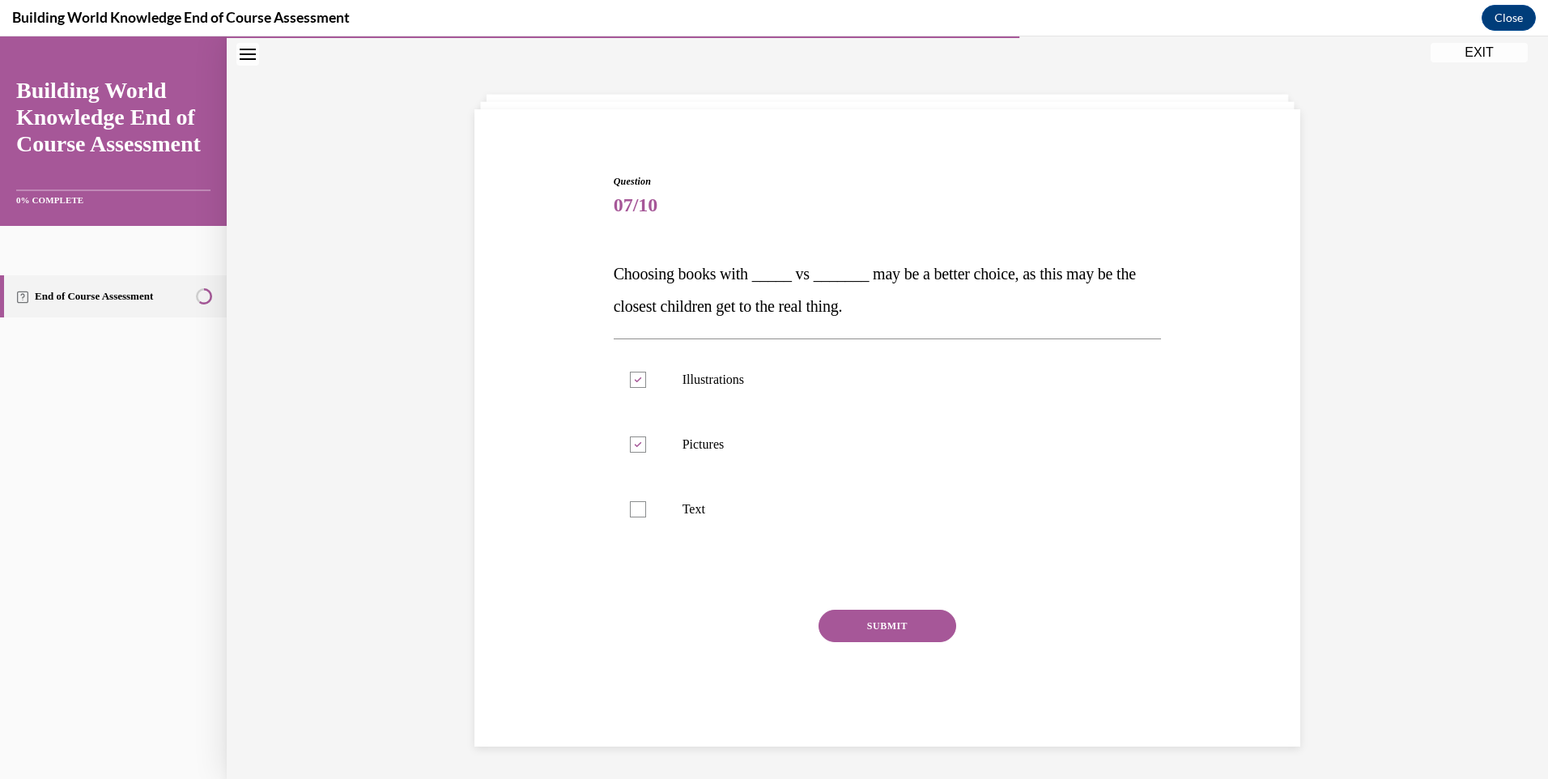
click at [852, 627] on button "SUBMIT" at bounding box center [887, 626] width 138 height 32
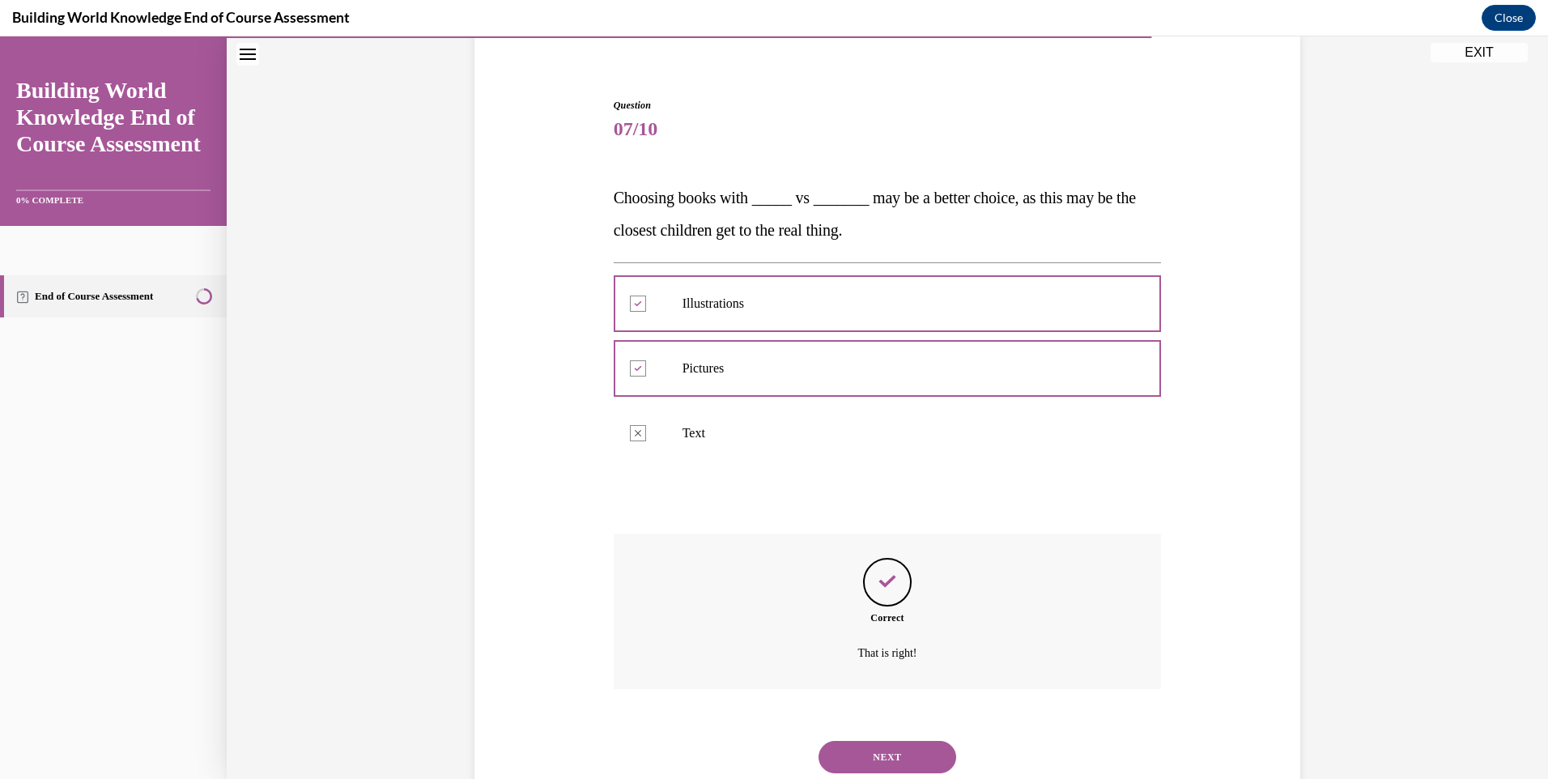
scroll to position [178, 0]
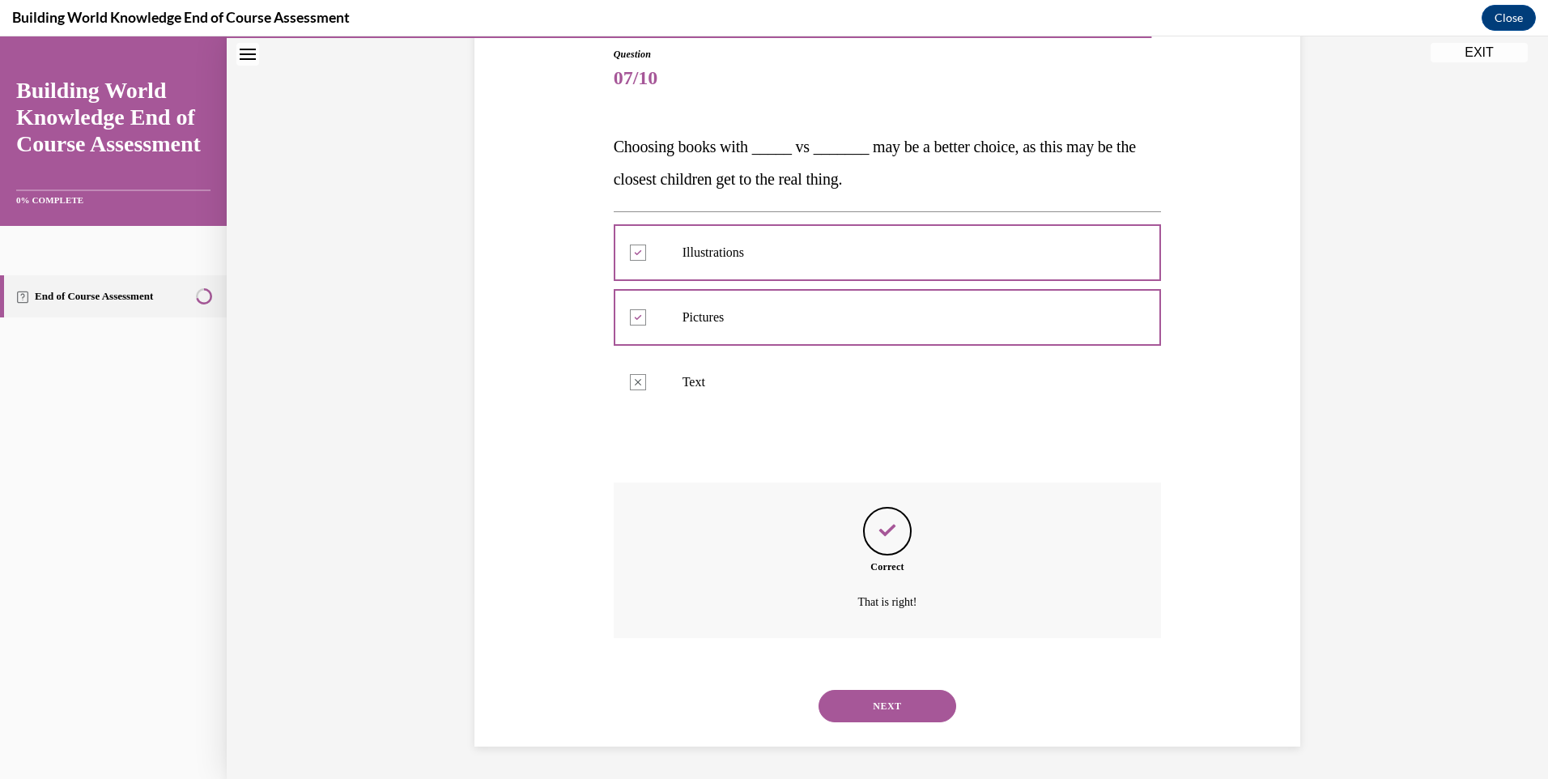
click at [883, 703] on button "NEXT" at bounding box center [887, 706] width 138 height 32
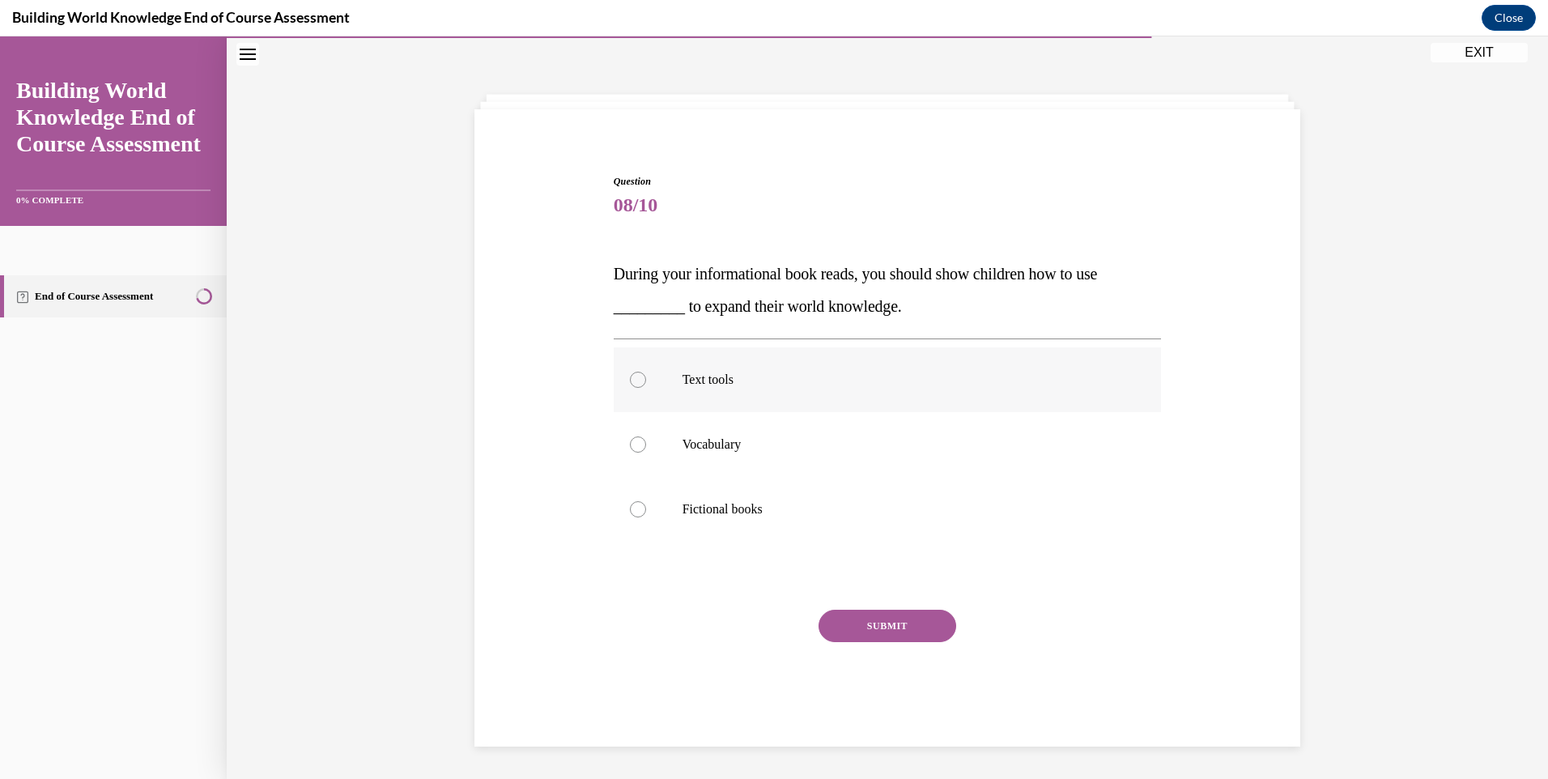
click at [684, 396] on label "Text tools" at bounding box center [888, 379] width 548 height 65
click at [646, 388] on input "Text tools" at bounding box center [638, 380] width 16 height 16
radio input "true"
click at [878, 644] on div "SUBMIT" at bounding box center [888, 650] width 548 height 81
click at [880, 622] on button "SUBMIT" at bounding box center [887, 626] width 138 height 32
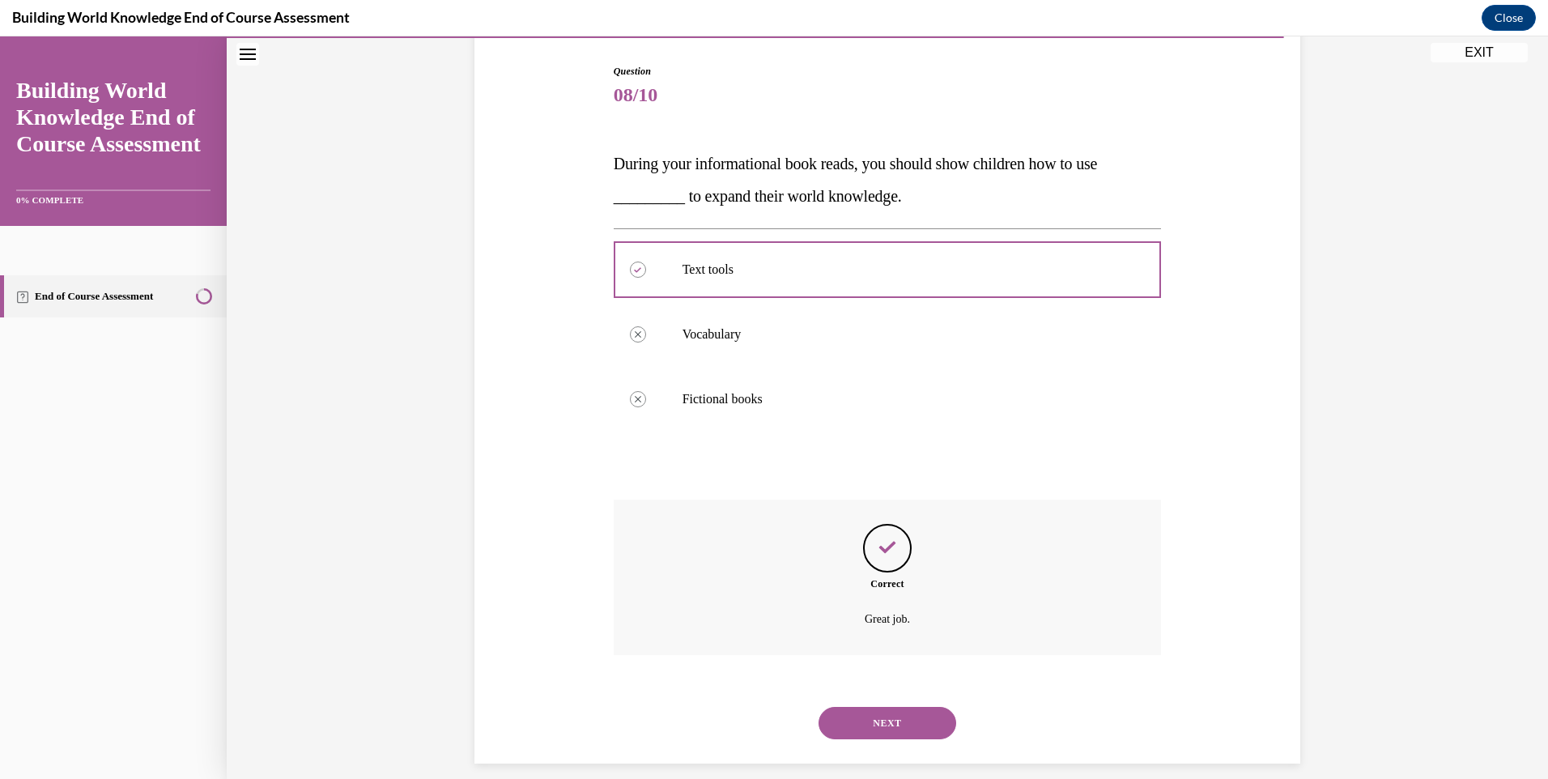
scroll to position [178, 0]
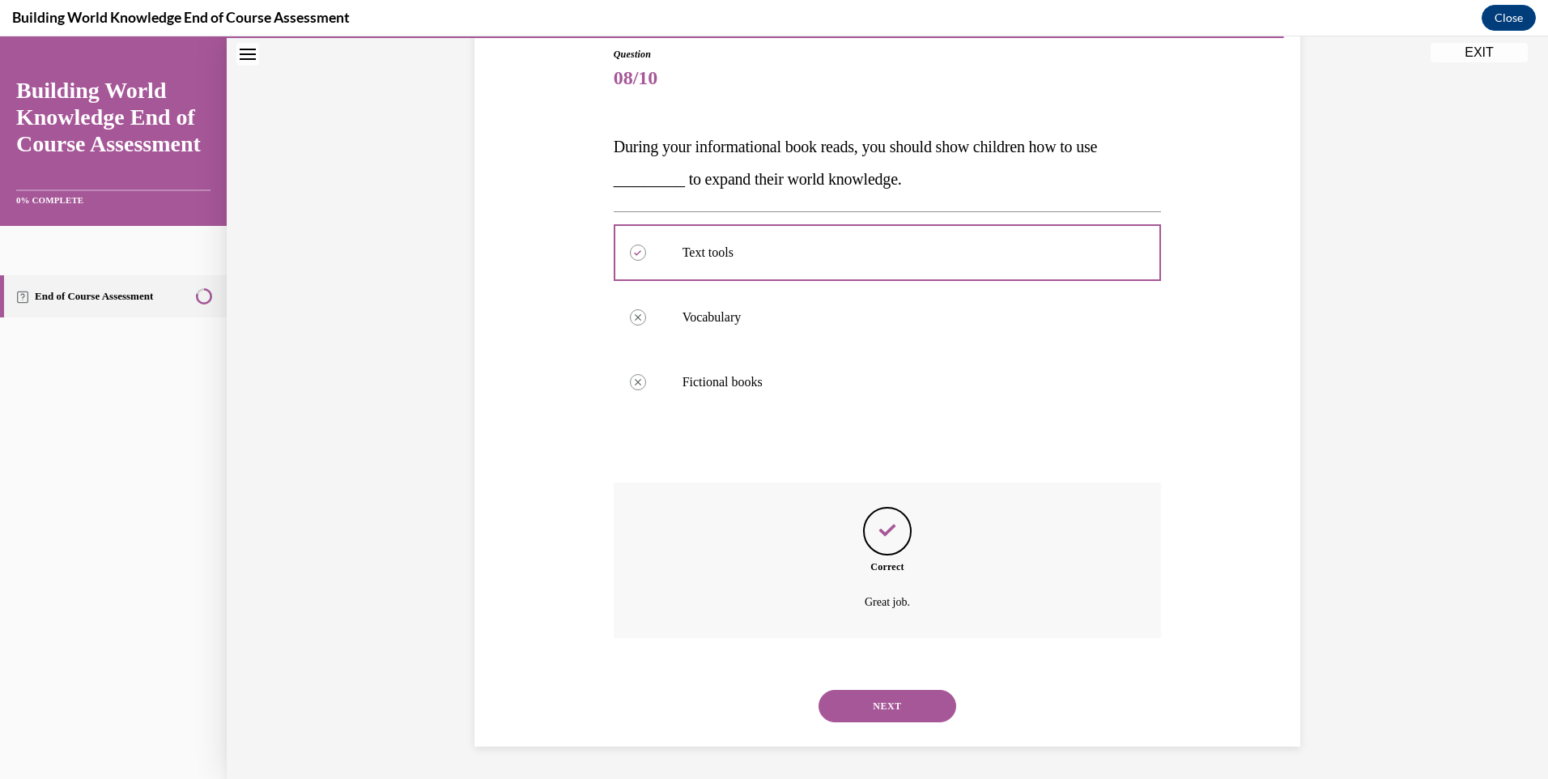
click at [869, 698] on button "NEXT" at bounding box center [887, 706] width 138 height 32
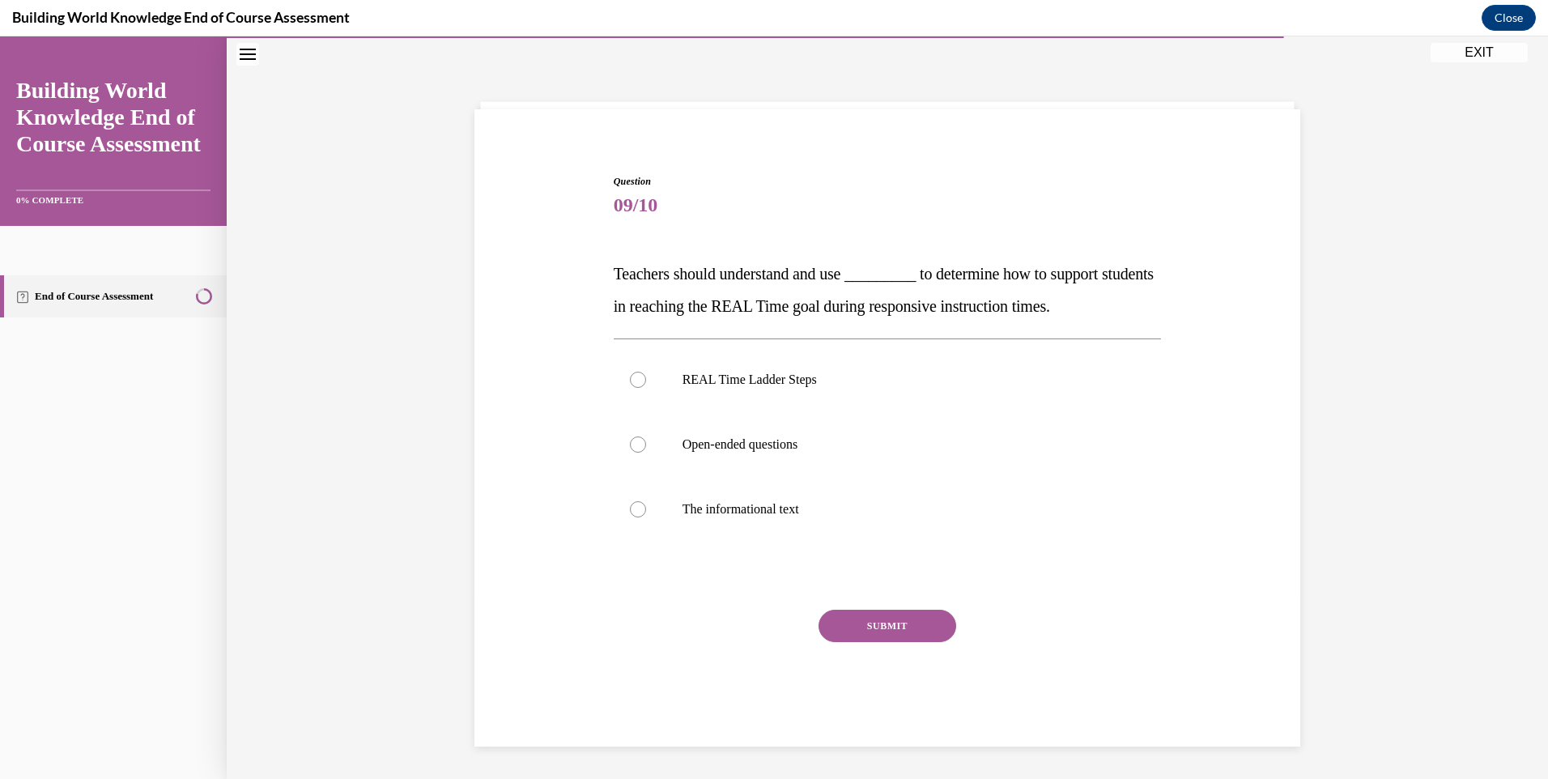
scroll to position [51, 0]
click at [711, 368] on label "REAL Time Ladder Steps" at bounding box center [888, 379] width 548 height 65
click at [646, 372] on input "REAL Time Ladder Steps" at bounding box center [638, 380] width 16 height 16
radio input "true"
click at [924, 616] on button "SUBMIT" at bounding box center [887, 626] width 138 height 32
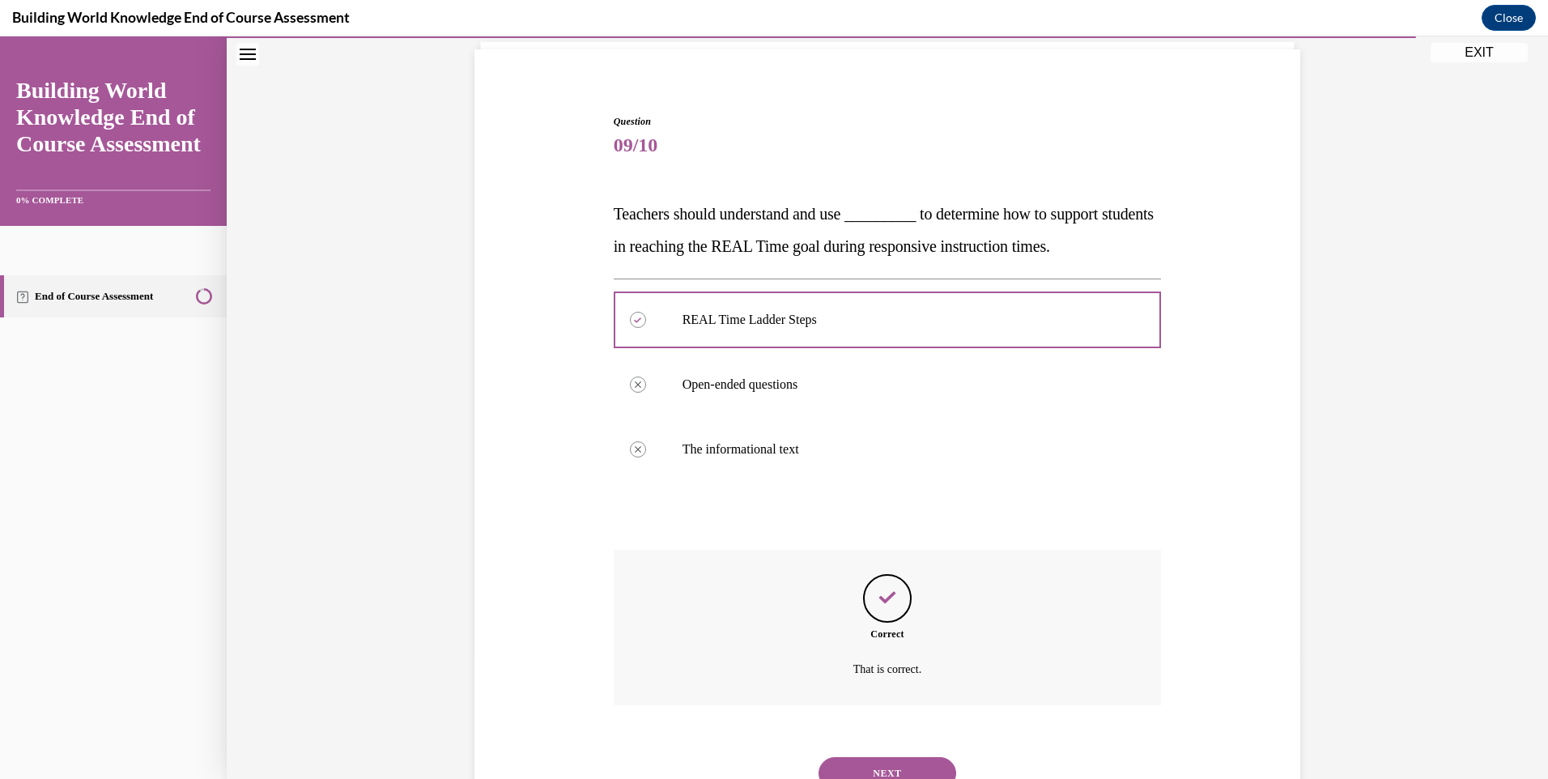
scroll to position [178, 0]
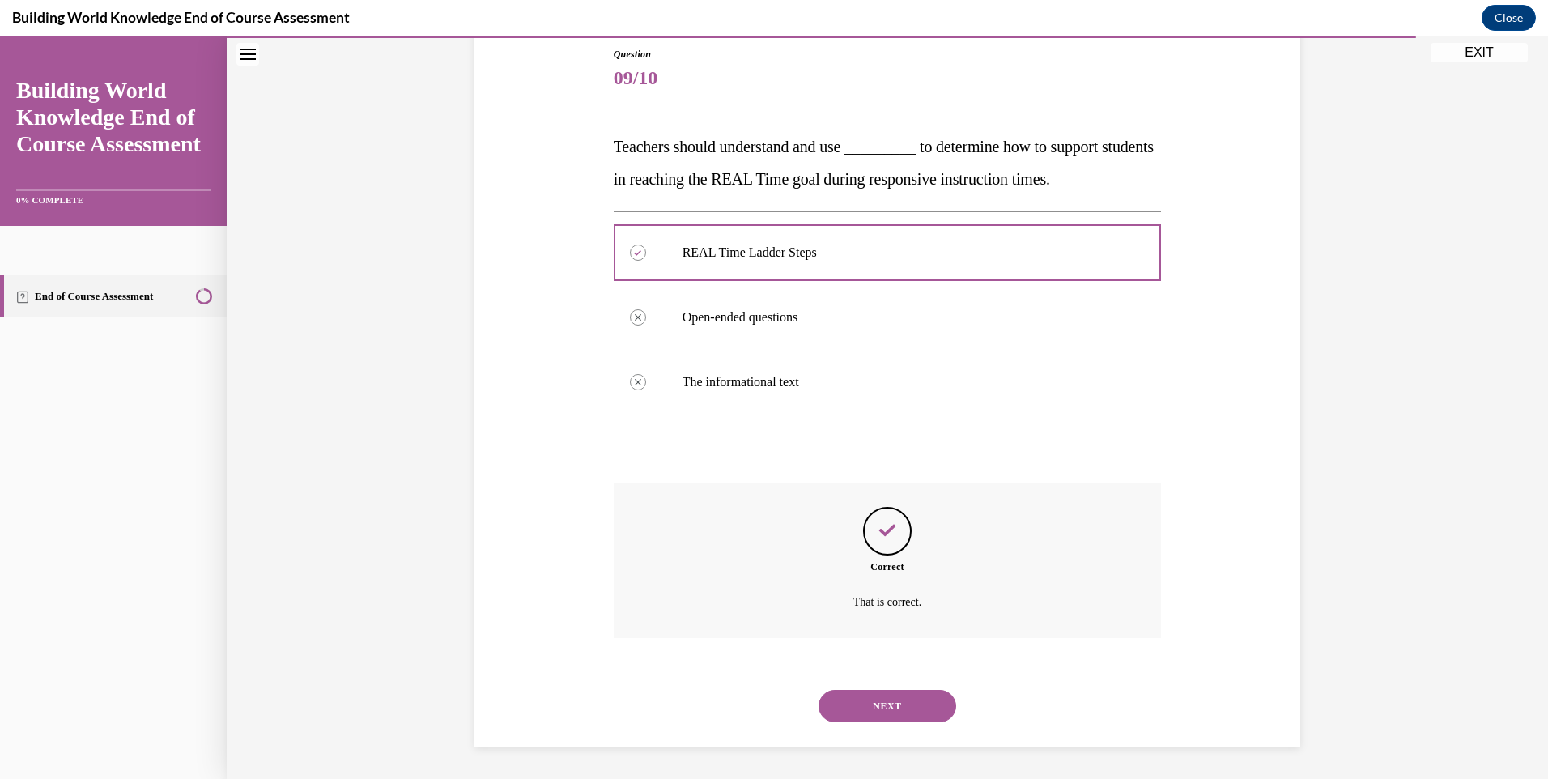
click at [904, 712] on button "NEXT" at bounding box center [887, 706] width 138 height 32
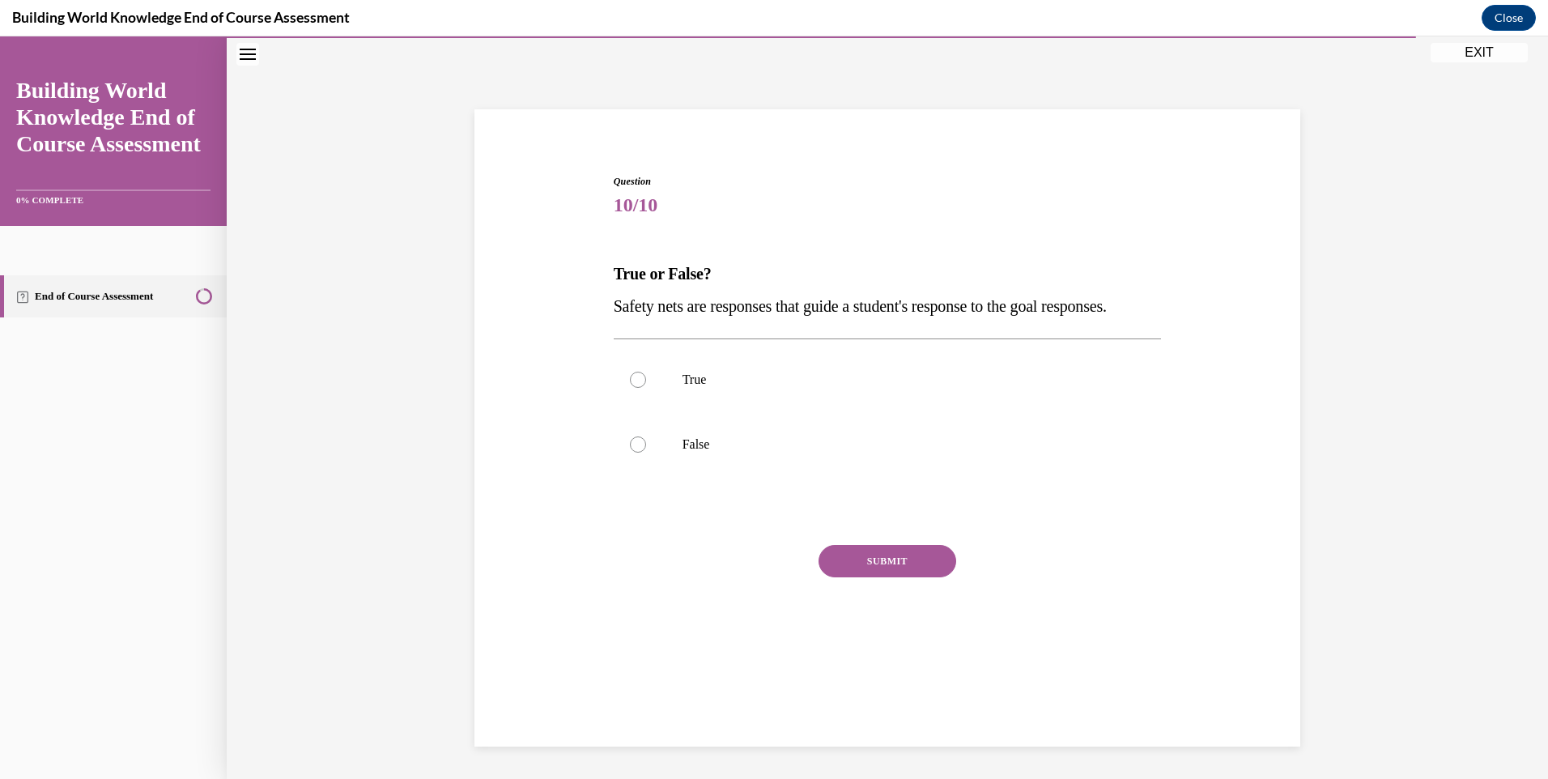
scroll to position [51, 0]
click at [827, 403] on label "True" at bounding box center [888, 379] width 548 height 65
click at [646, 388] on input "True" at bounding box center [638, 380] width 16 height 16
radio input "true"
click at [876, 577] on button "SUBMIT" at bounding box center [887, 561] width 138 height 32
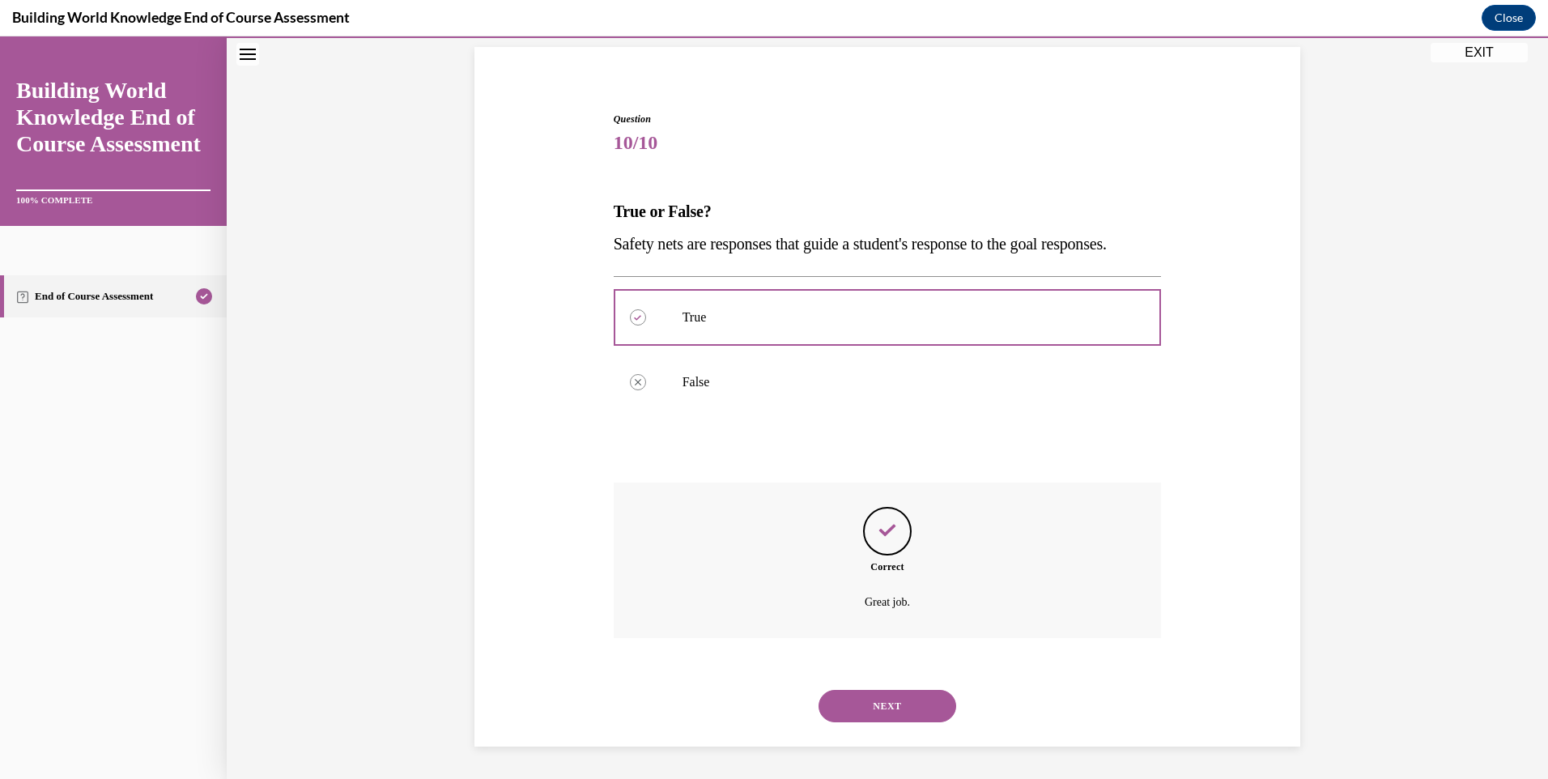
scroll to position [146, 0]
click at [891, 706] on button "NEXT" at bounding box center [887, 706] width 138 height 32
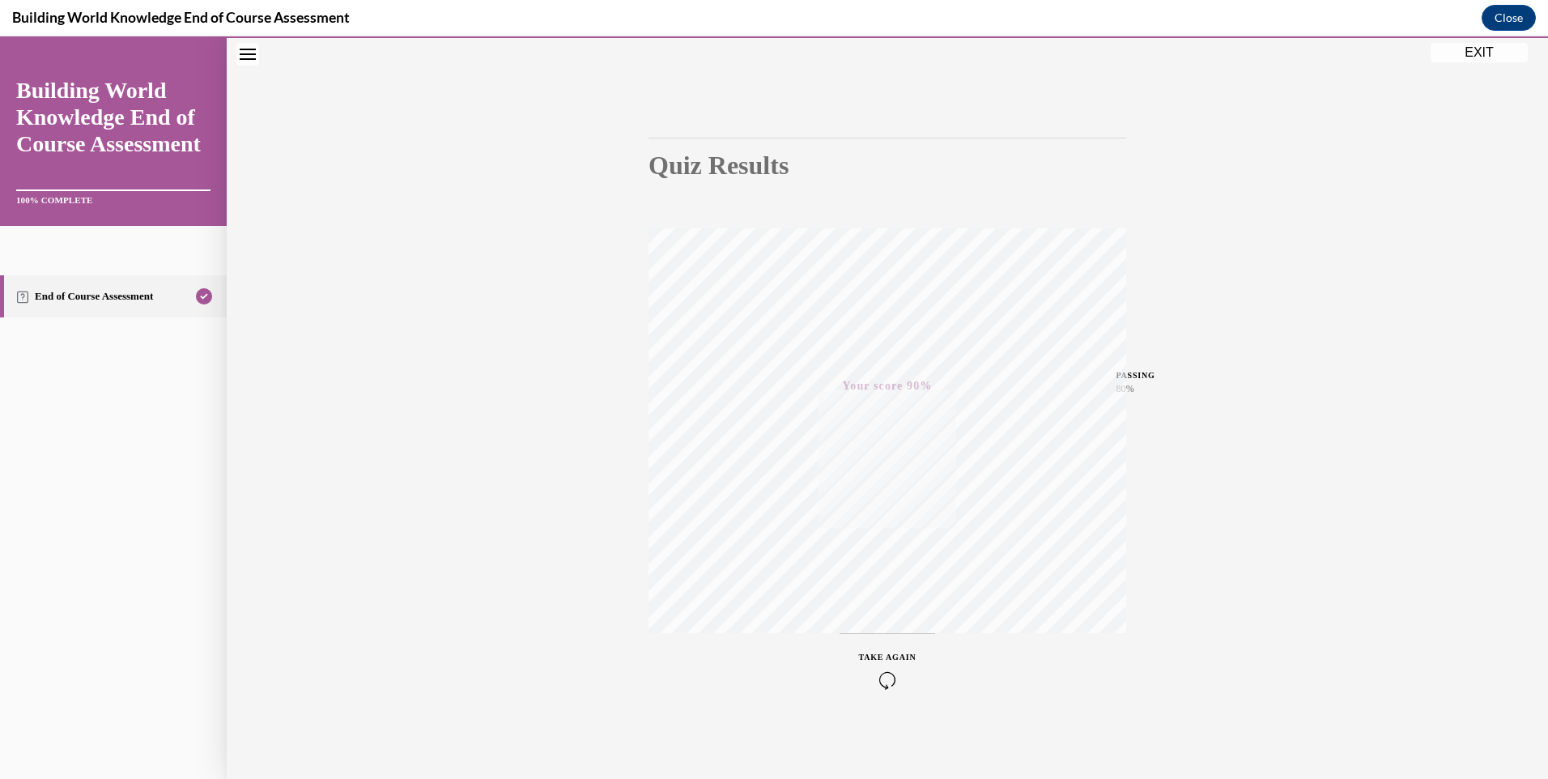
click at [1455, 50] on button "EXIT" at bounding box center [1478, 52] width 97 height 19
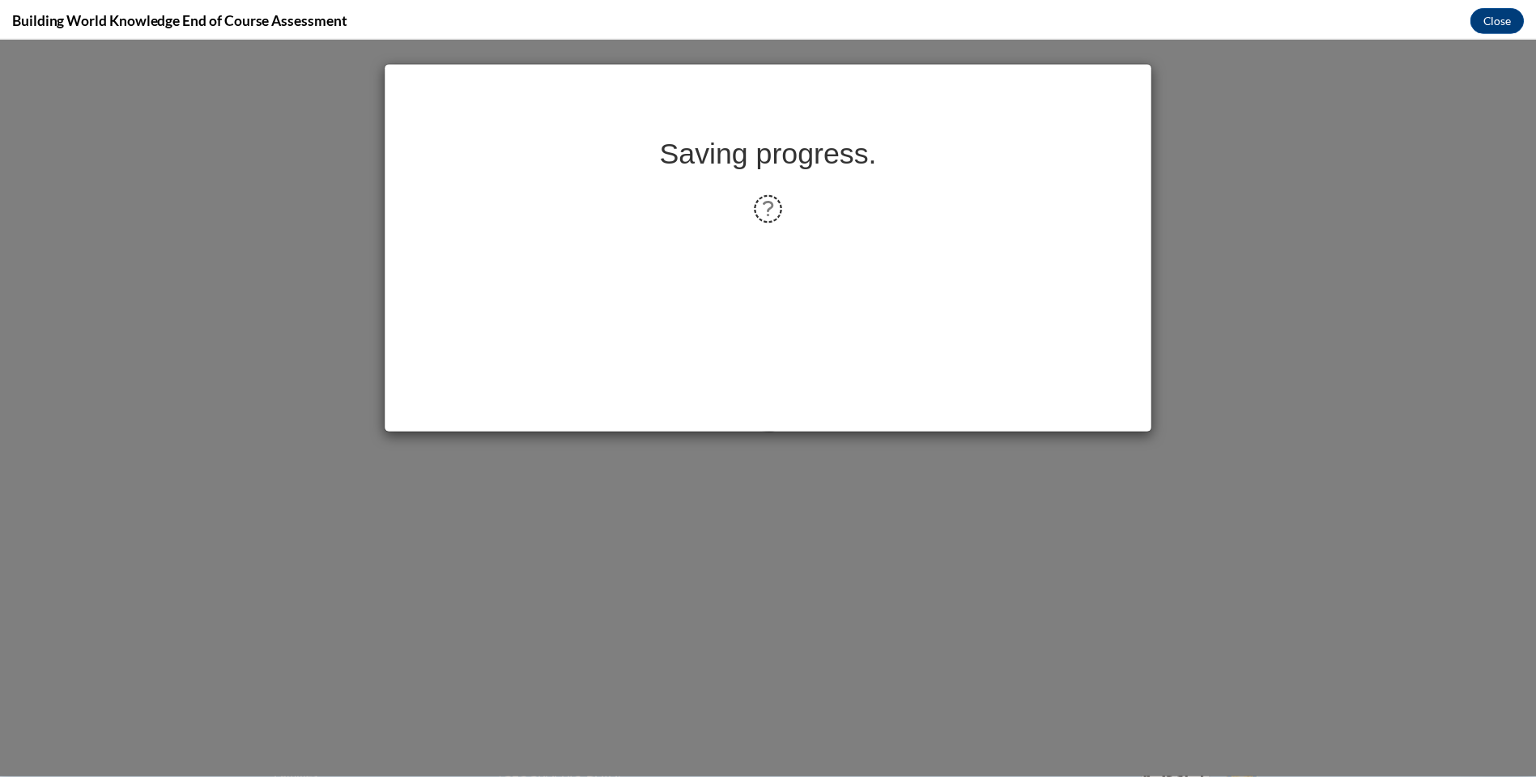
scroll to position [0, 0]
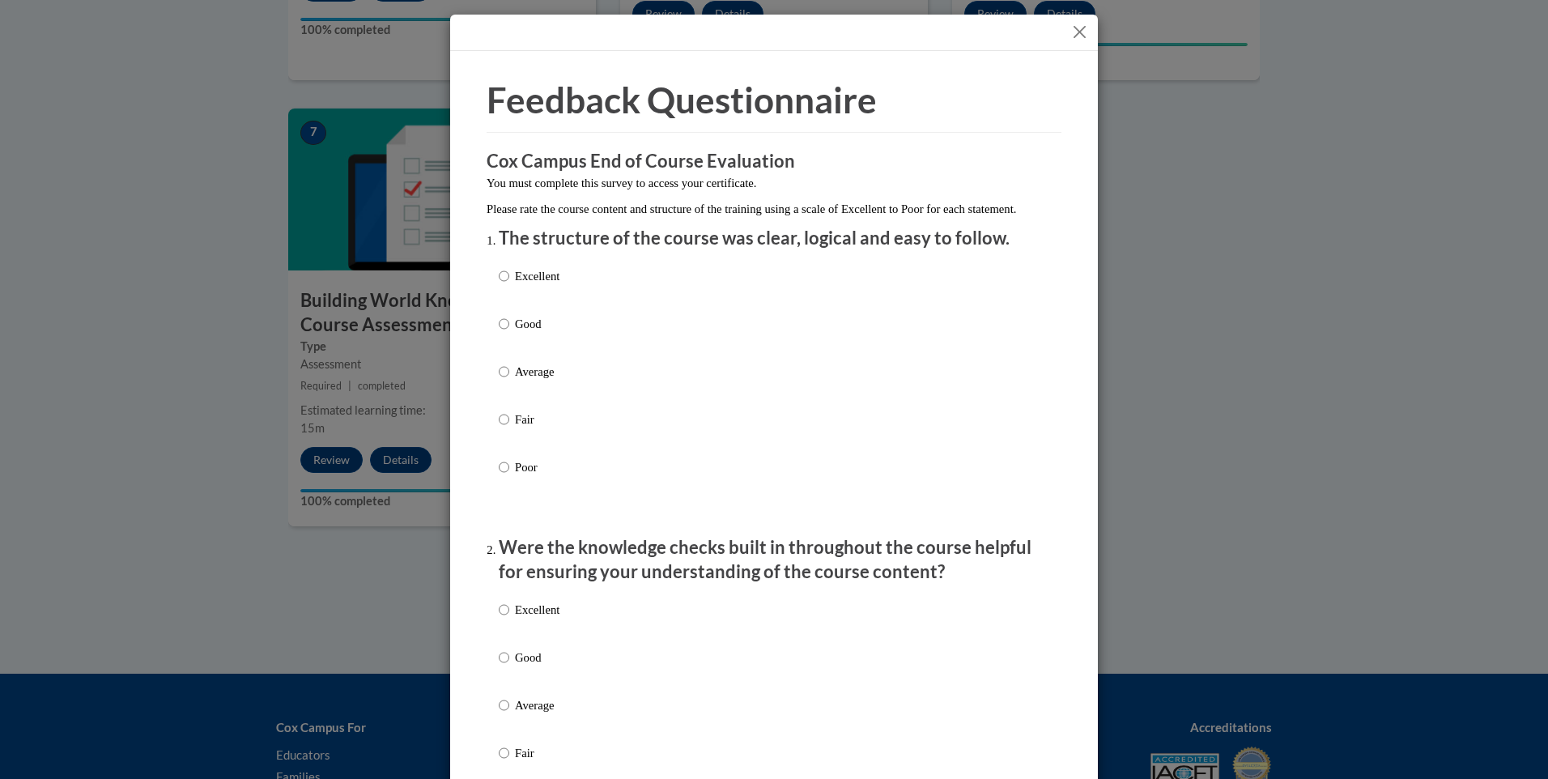
click at [1076, 32] on button "Close" at bounding box center [1079, 32] width 20 height 20
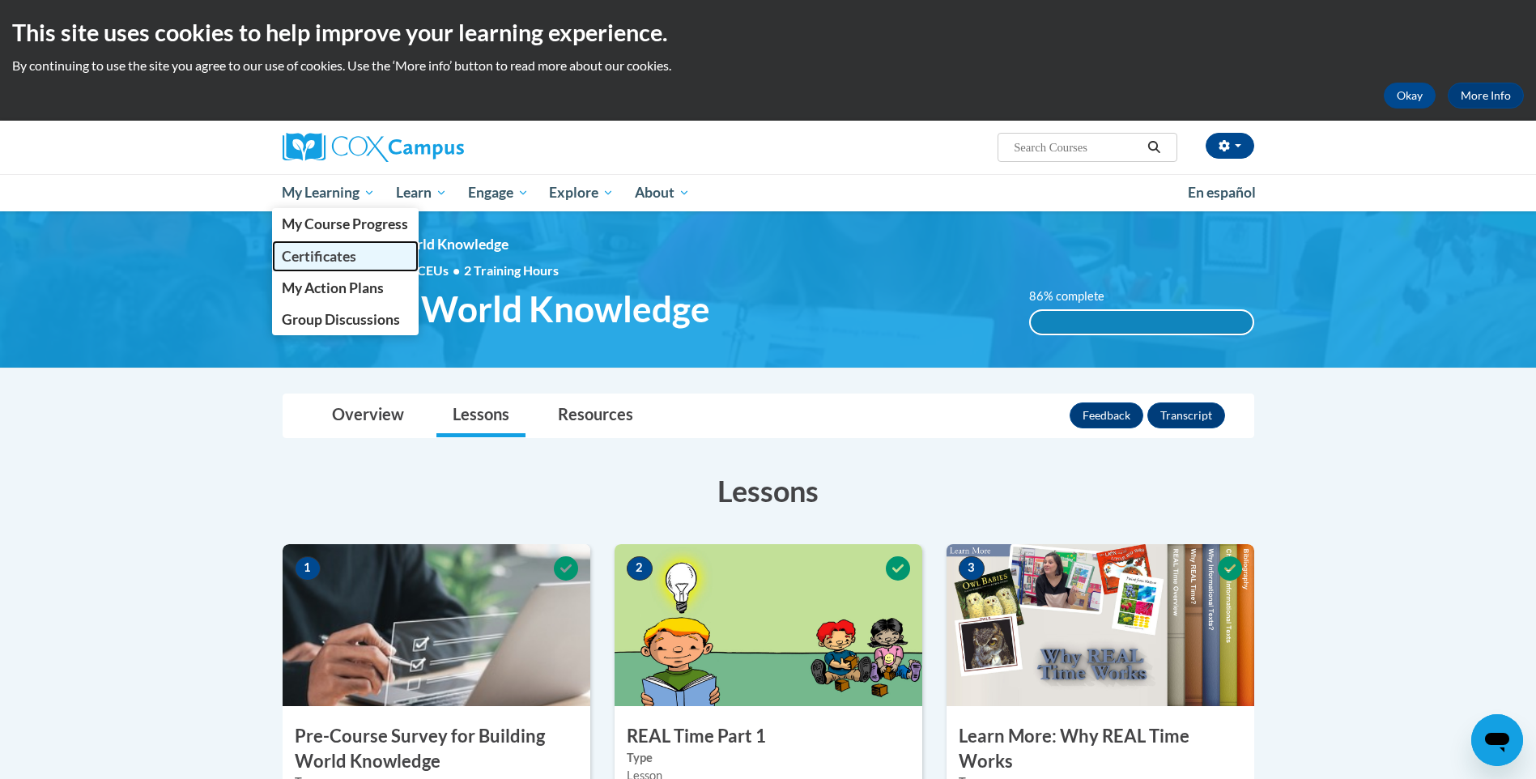
click at [354, 249] on span "Certificates" at bounding box center [319, 256] width 74 height 17
